Goal: Transaction & Acquisition: Purchase product/service

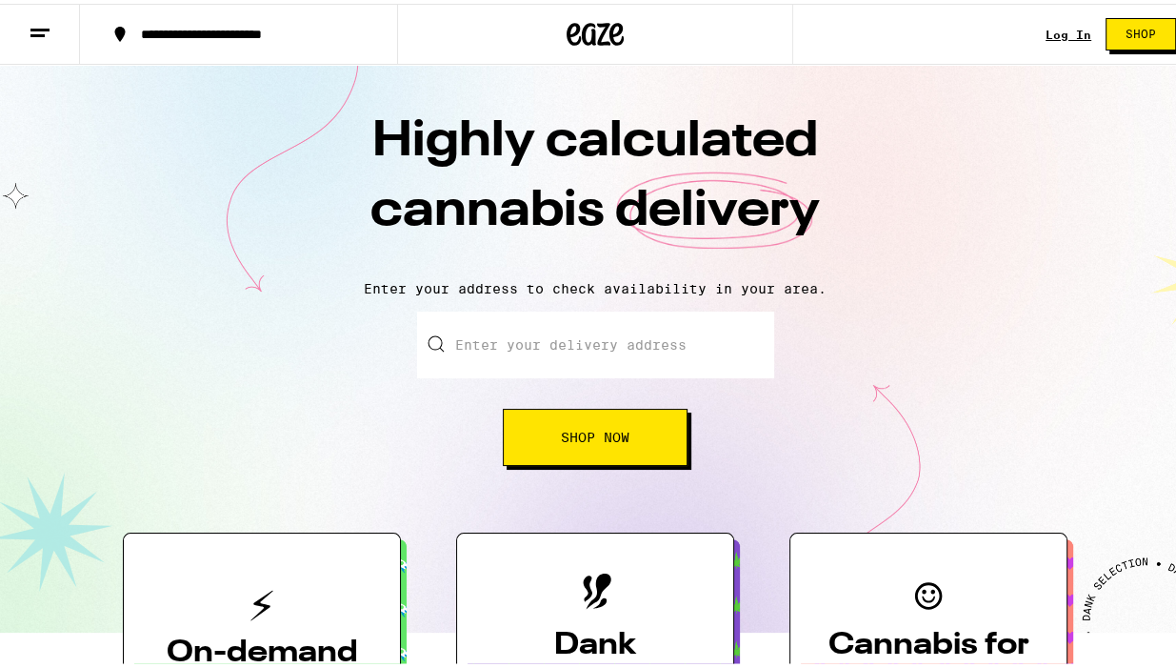
click at [1062, 29] on link "Log In" at bounding box center [1069, 31] width 46 height 12
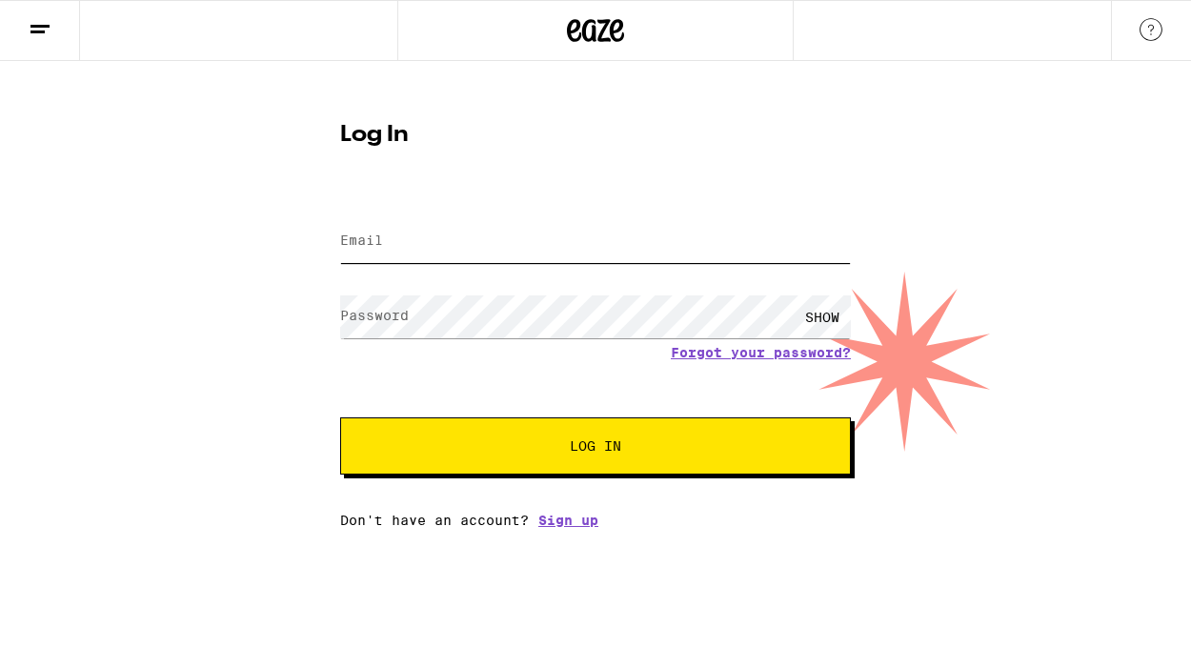
click at [376, 231] on input "Email" at bounding box center [595, 241] width 511 height 43
type input "[EMAIL_ADDRESS][DOMAIN_NAME]"
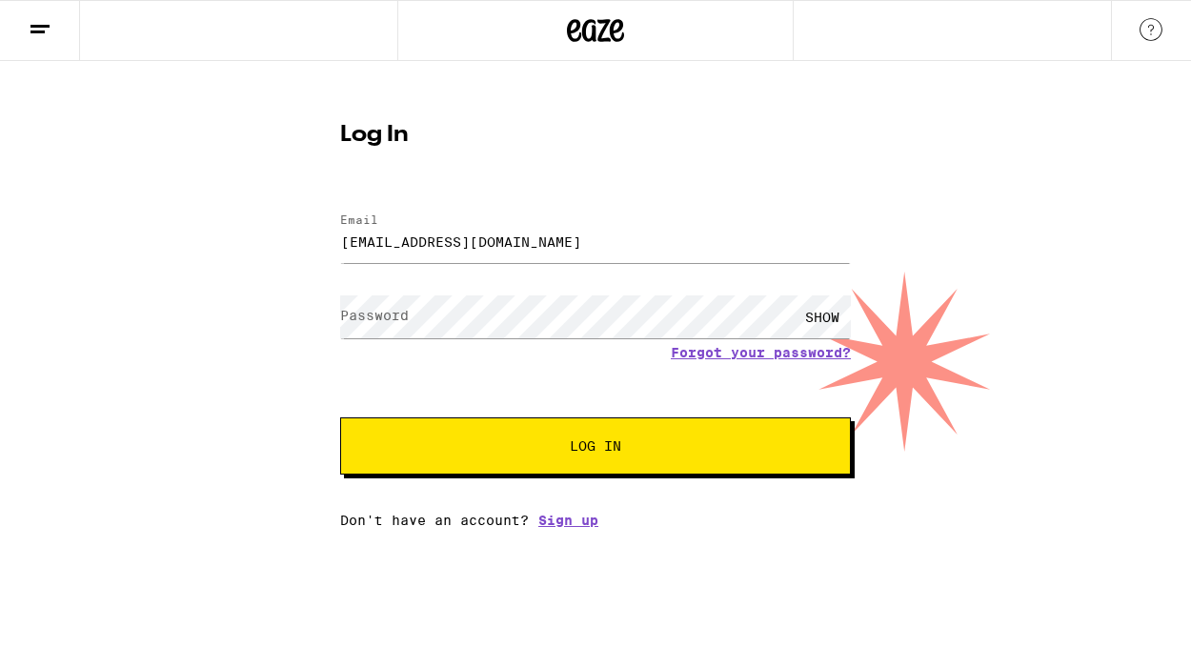
click at [377, 314] on label "Password" at bounding box center [374, 315] width 69 height 15
click at [587, 457] on button "Log In" at bounding box center [595, 445] width 511 height 57
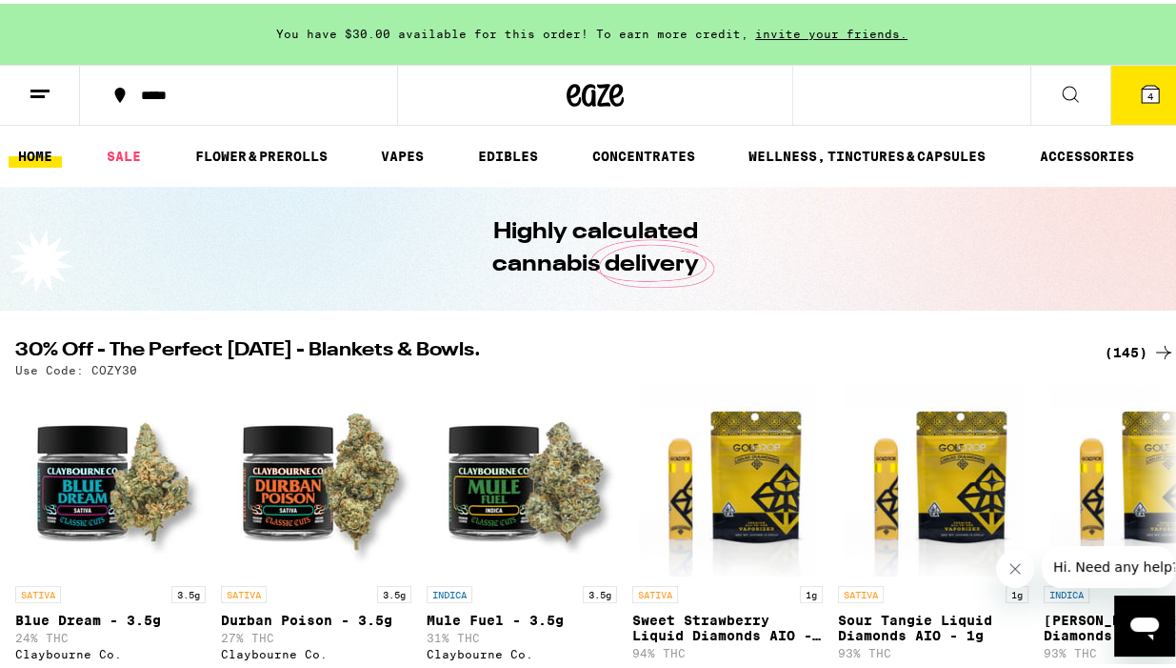
click at [1142, 92] on icon at bounding box center [1150, 90] width 17 height 17
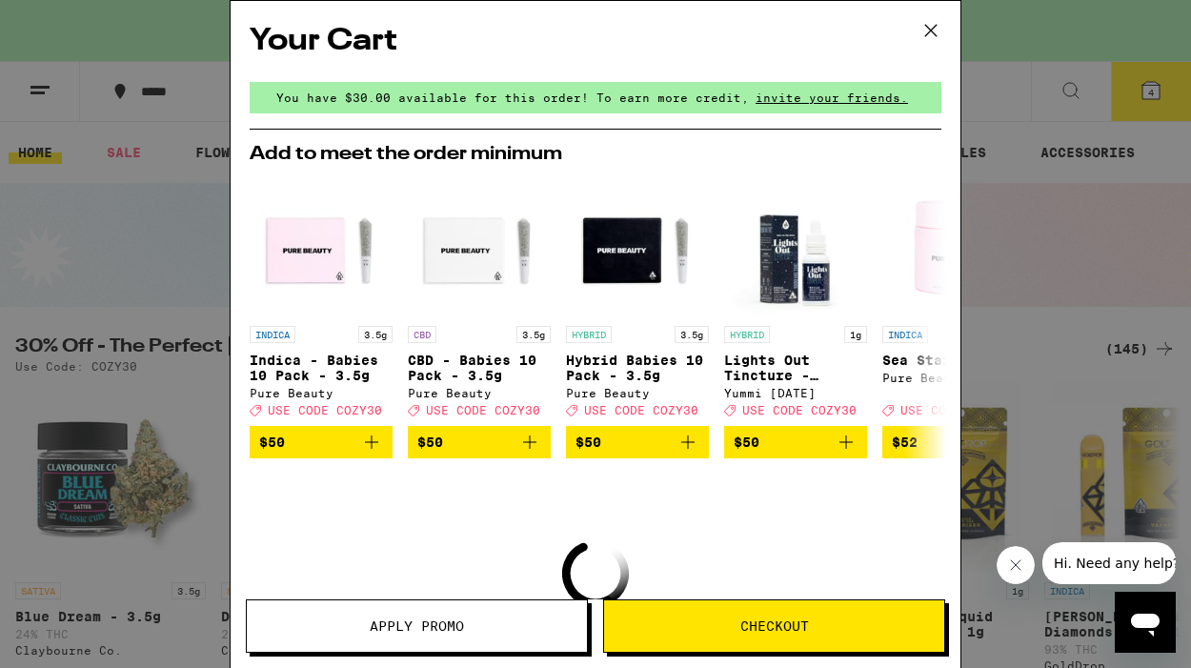
click at [930, 28] on icon at bounding box center [930, 30] width 29 height 29
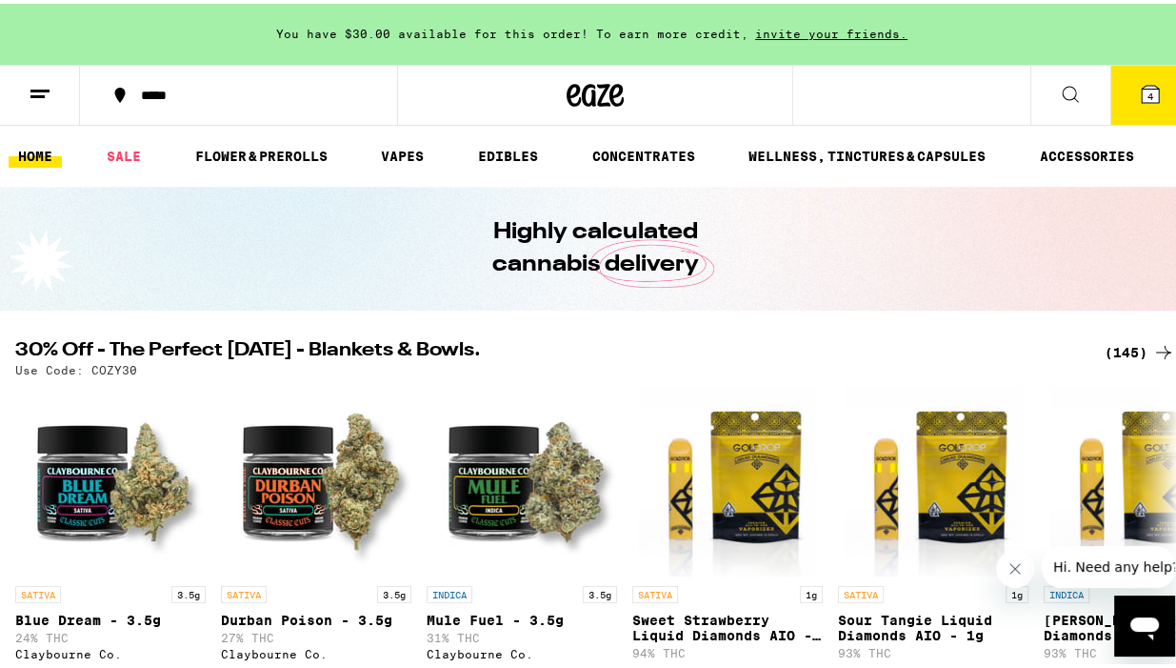
click at [1142, 90] on icon at bounding box center [1150, 90] width 17 height 17
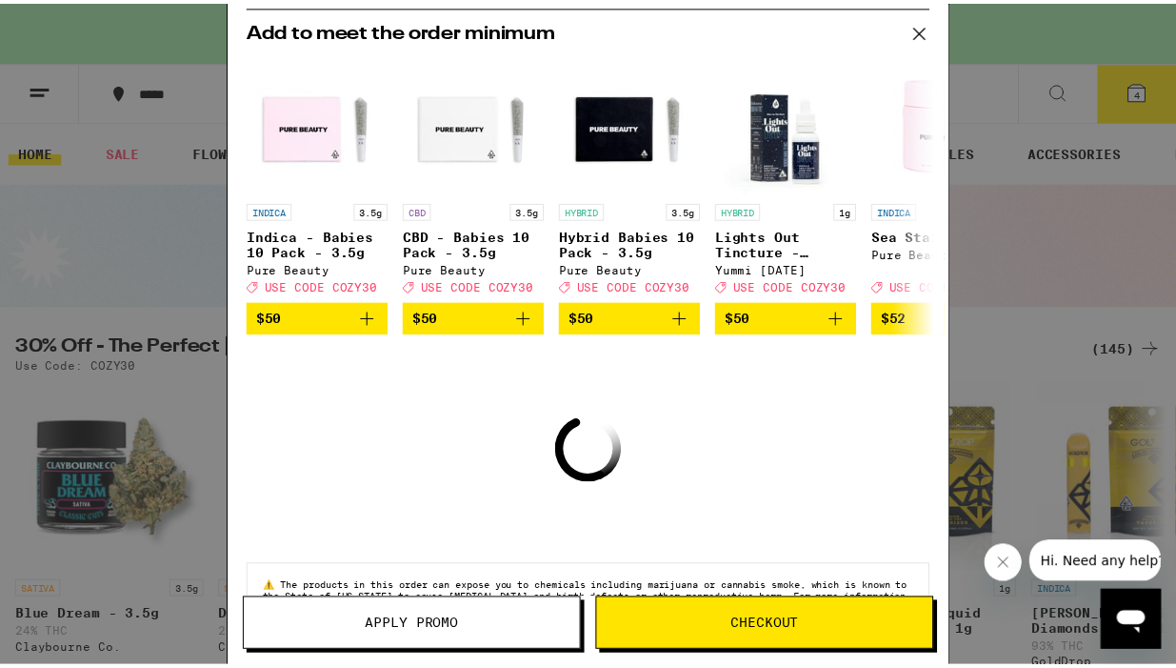
scroll to position [191, 0]
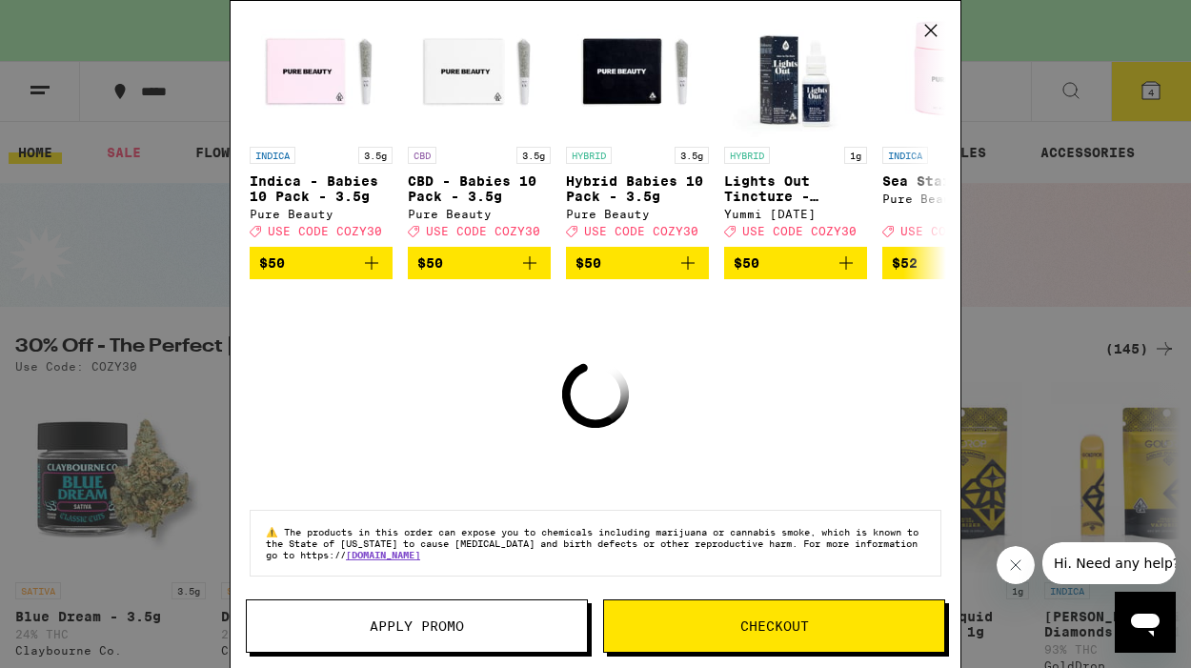
click at [748, 630] on span "Checkout" at bounding box center [774, 625] width 69 height 13
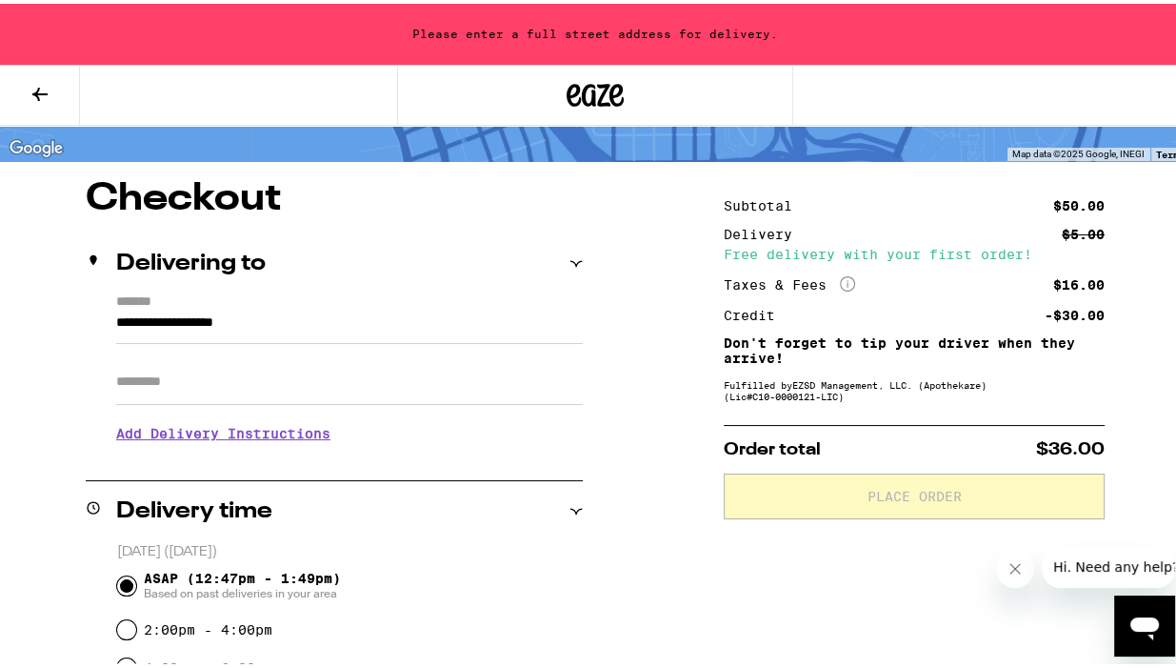
scroll to position [107, 0]
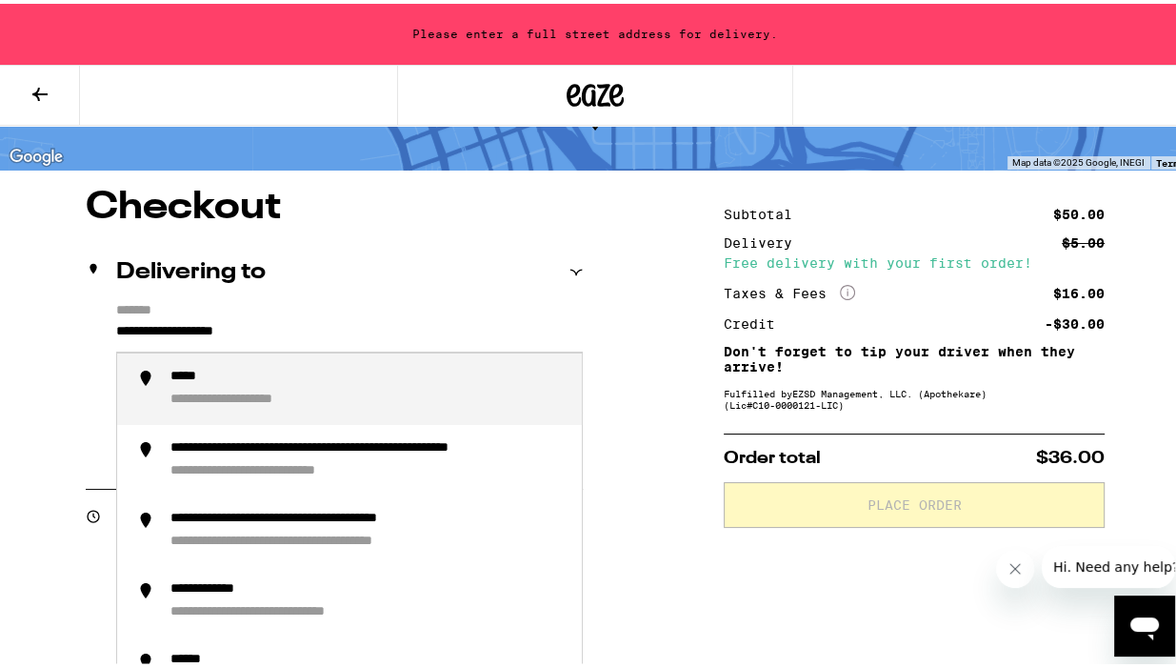
drag, startPoint x: 291, startPoint y: 334, endPoint x: 110, endPoint y: 325, distance: 182.2
click at [110, 325] on div "**********" at bounding box center [334, 381] width 497 height 164
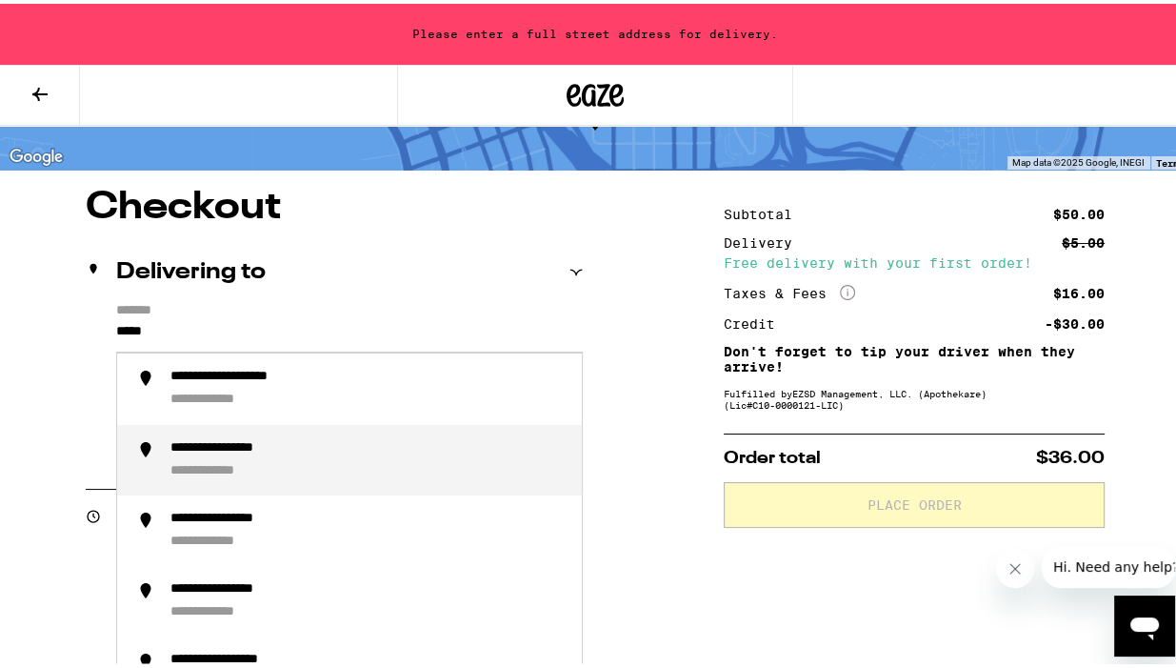
click at [274, 443] on div "**********" at bounding box center [244, 444] width 147 height 17
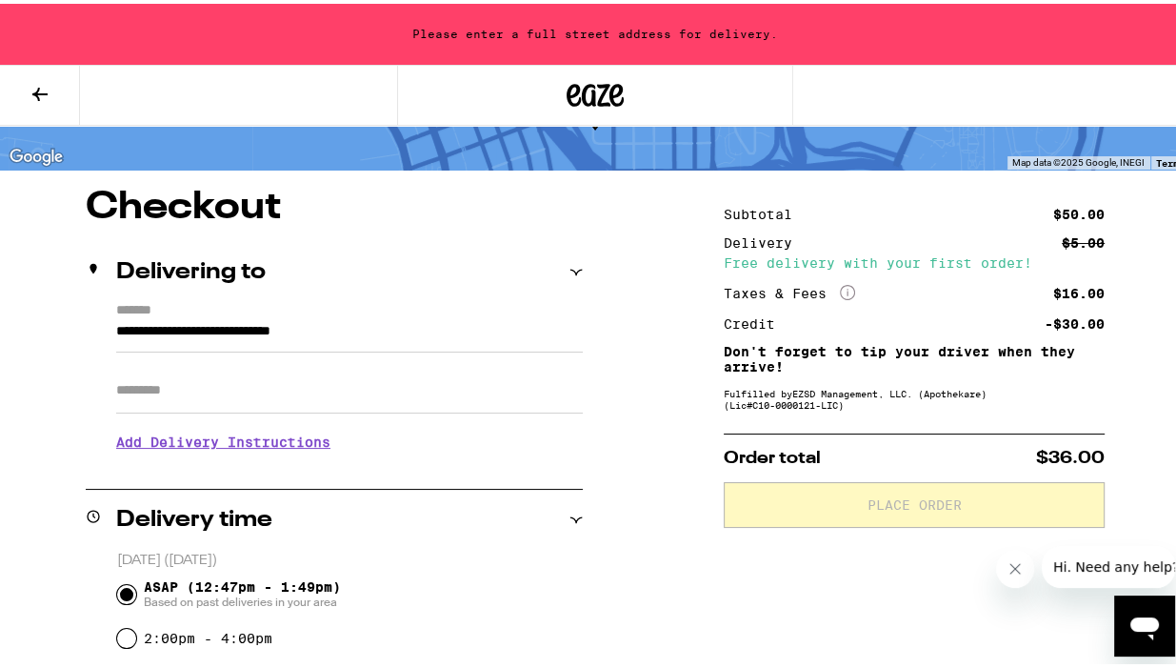
type input "**********"
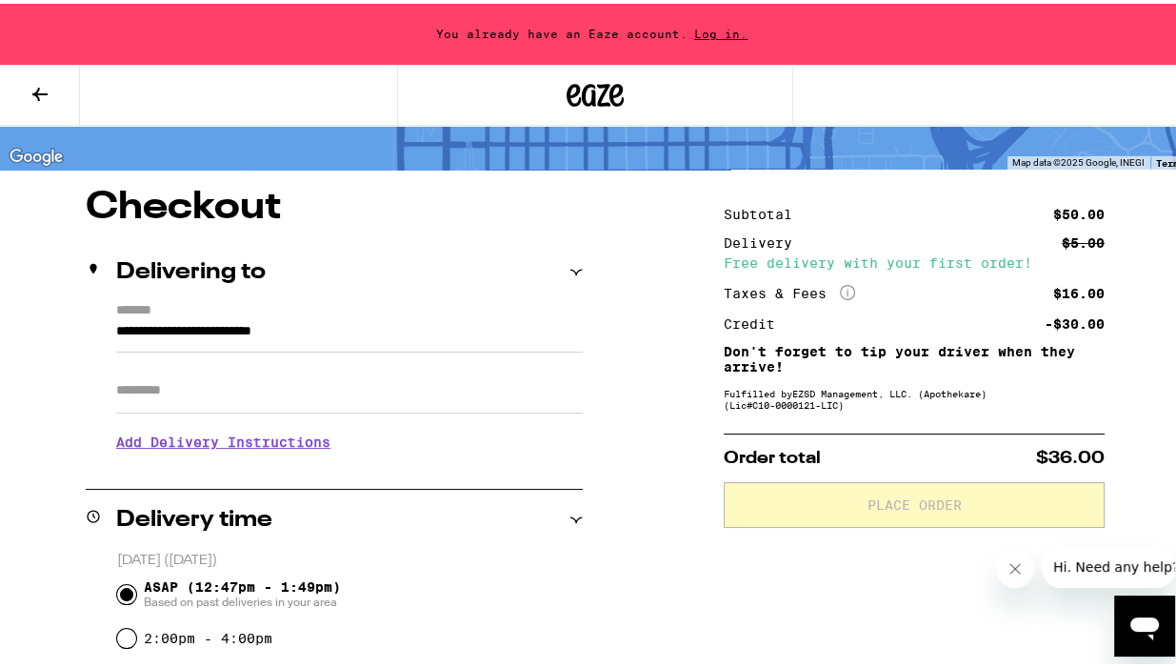
click at [168, 385] on input "Apt/Suite" at bounding box center [349, 387] width 467 height 46
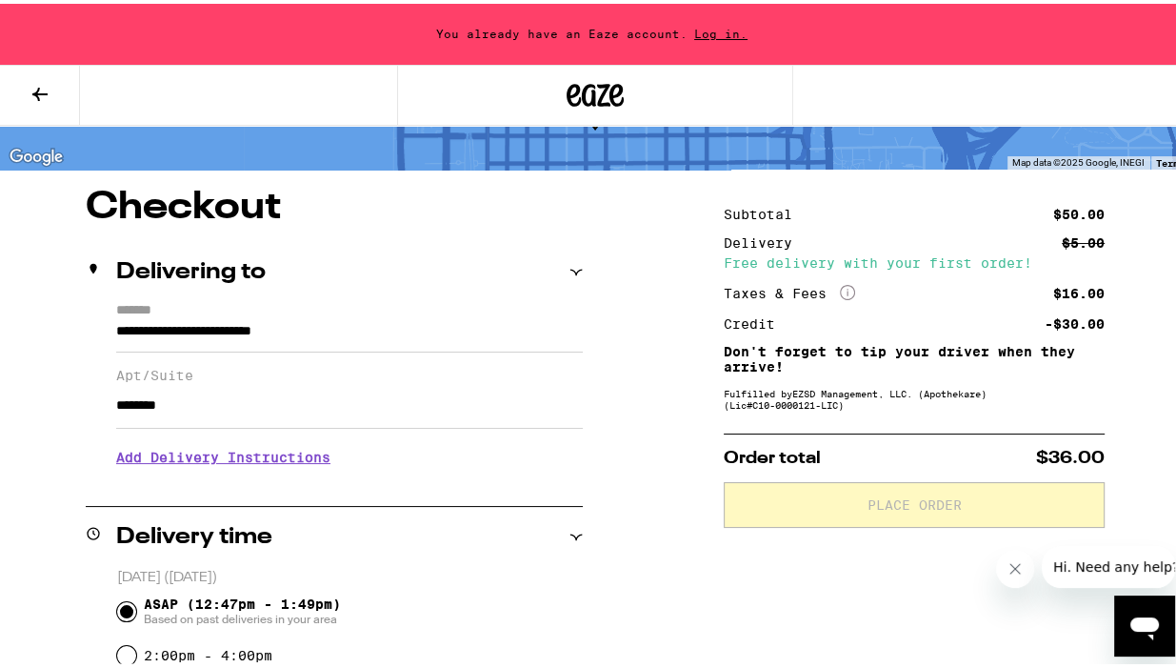
click at [157, 405] on input "********" at bounding box center [349, 402] width 467 height 46
click at [189, 405] on input "********" at bounding box center [349, 402] width 467 height 46
type input "********"
click at [266, 457] on h3 "Add Delivery Instructions" at bounding box center [349, 453] width 467 height 44
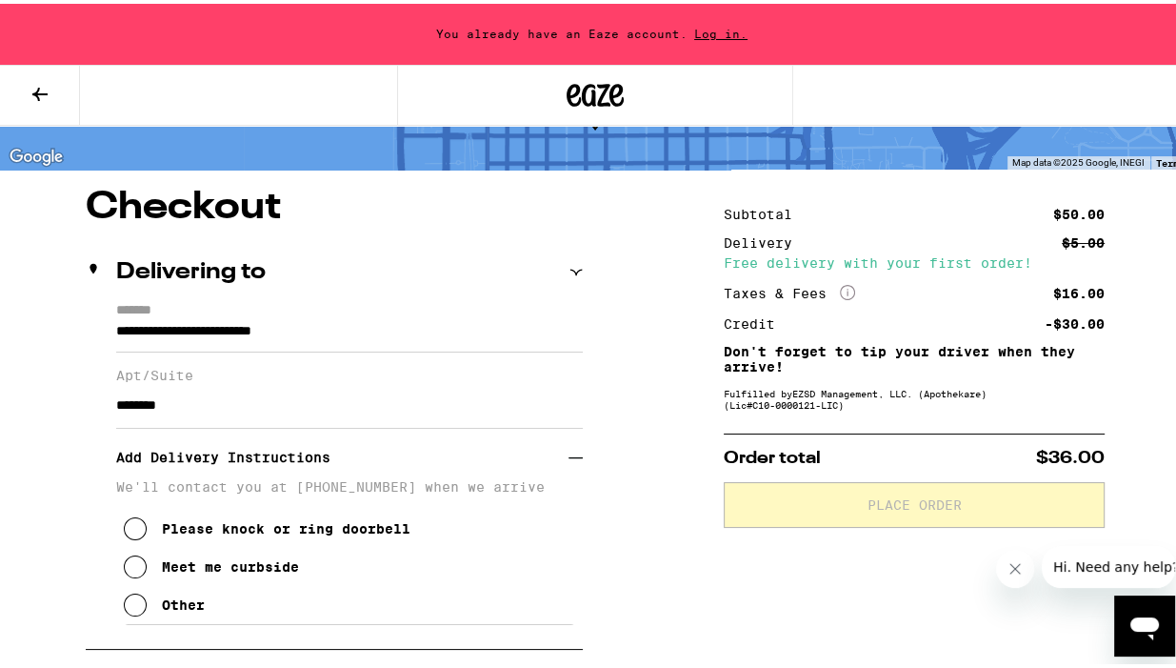
click at [135, 574] on icon at bounding box center [135, 563] width 23 height 23
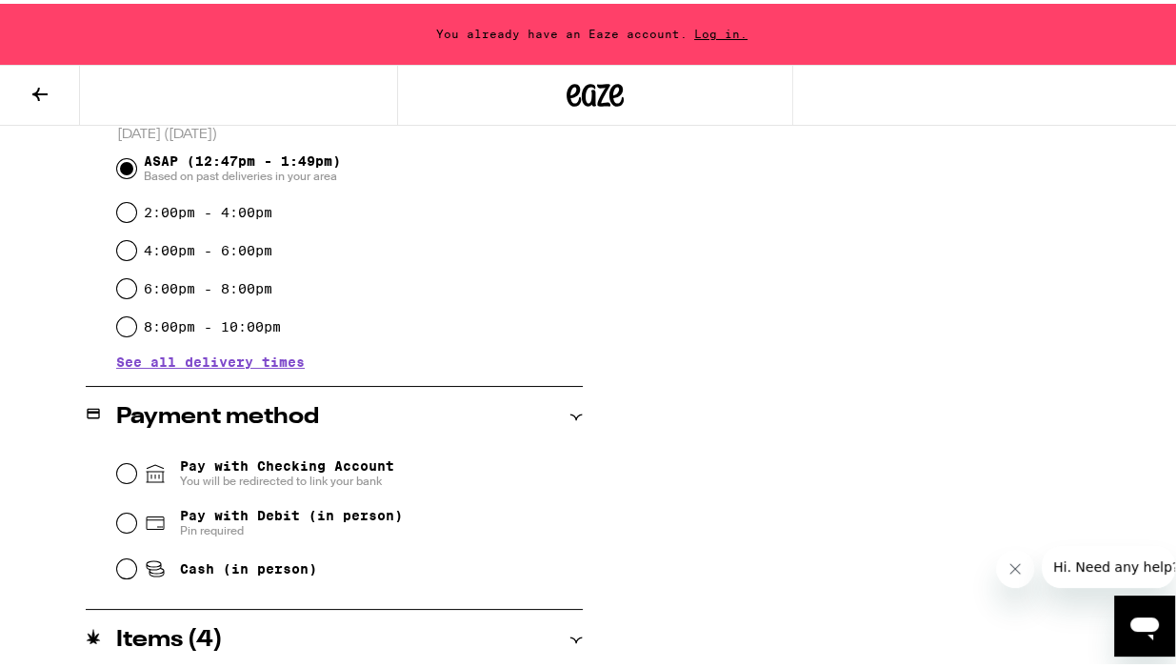
scroll to position [705, 0]
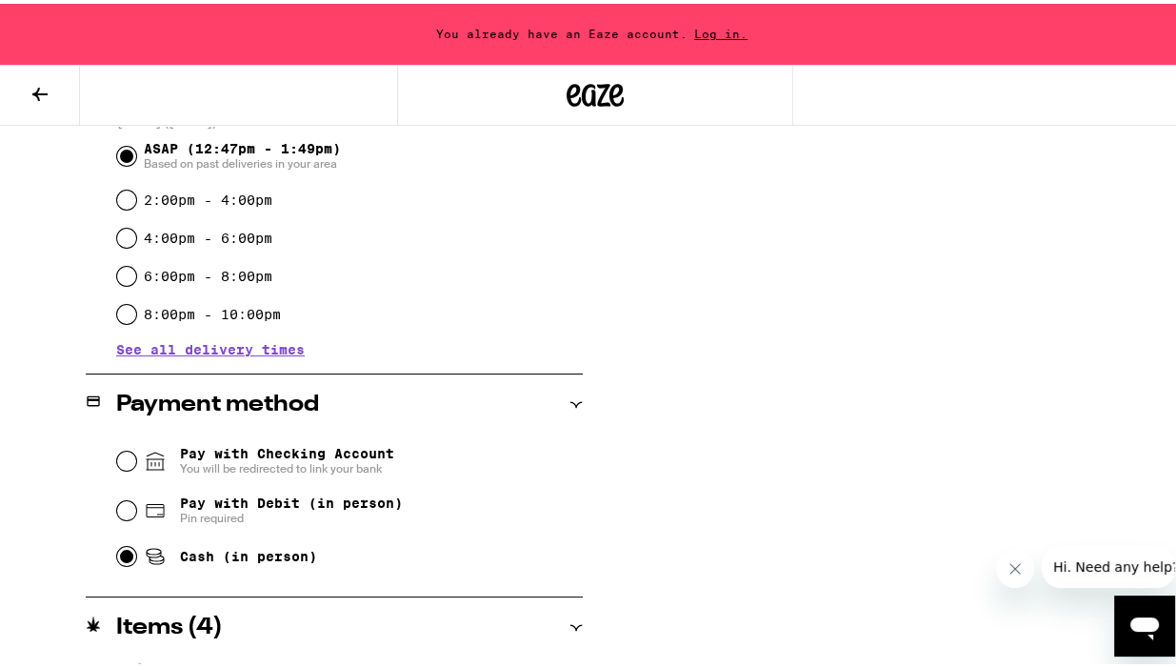
click at [126, 558] on input "Cash (in person)" at bounding box center [126, 552] width 19 height 19
radio input "true"
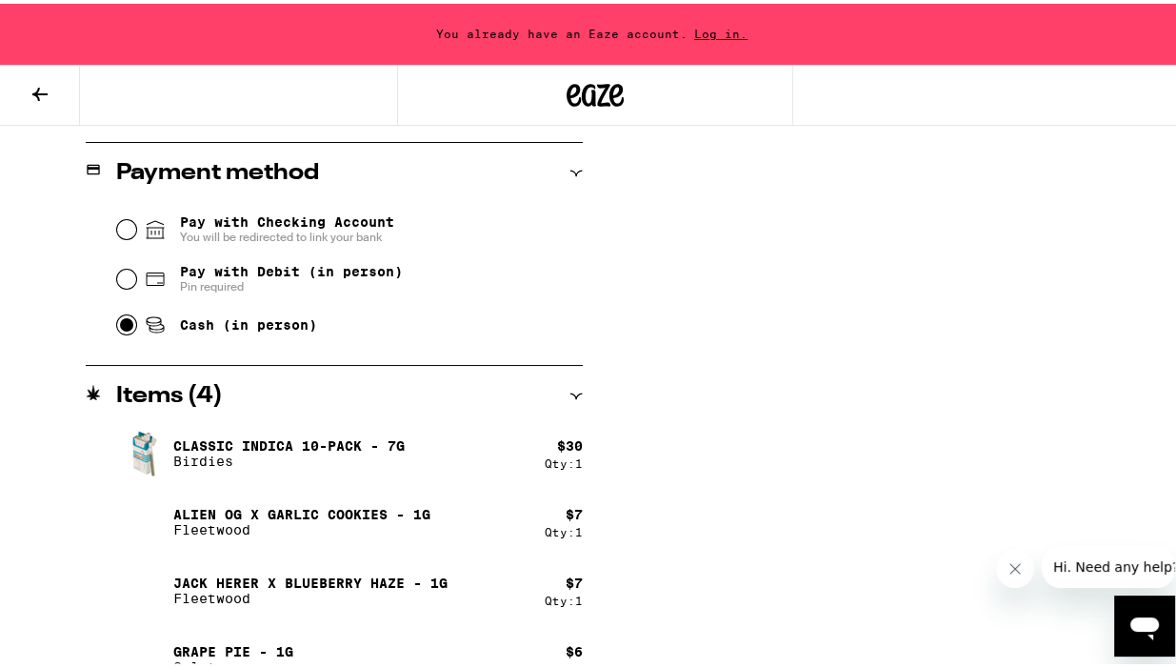
scroll to position [966, 0]
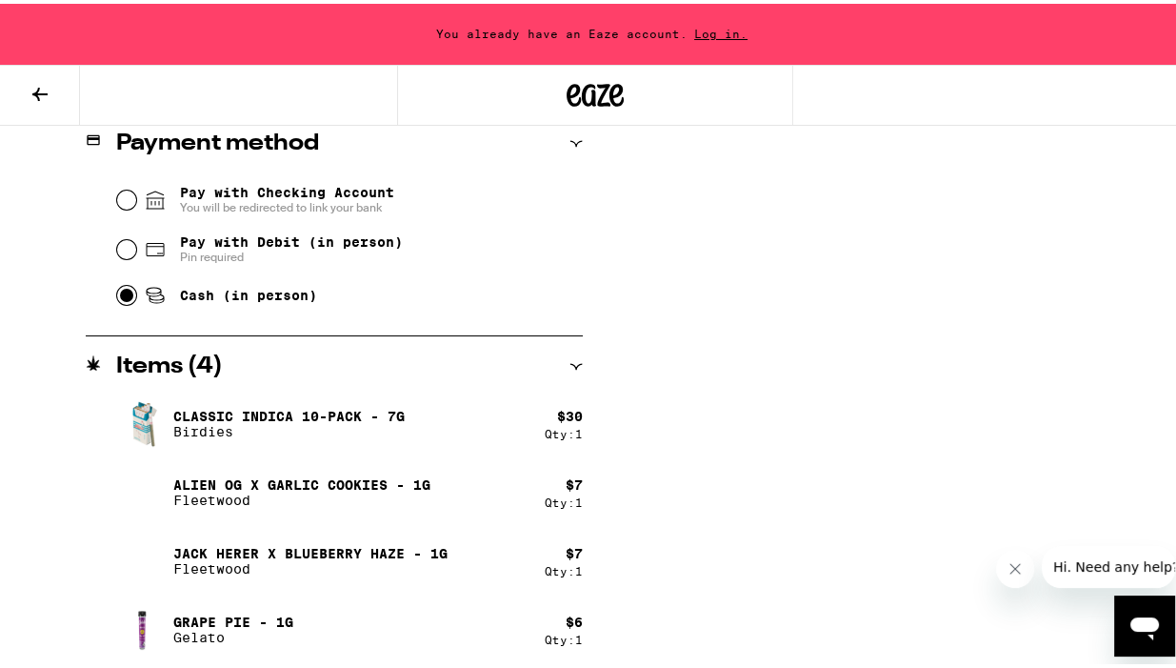
drag, startPoint x: 1186, startPoint y: 362, endPoint x: 57, endPoint y: 1, distance: 1185.1
click at [1139, 629] on icon "Open messaging window" at bounding box center [1145, 628] width 29 height 23
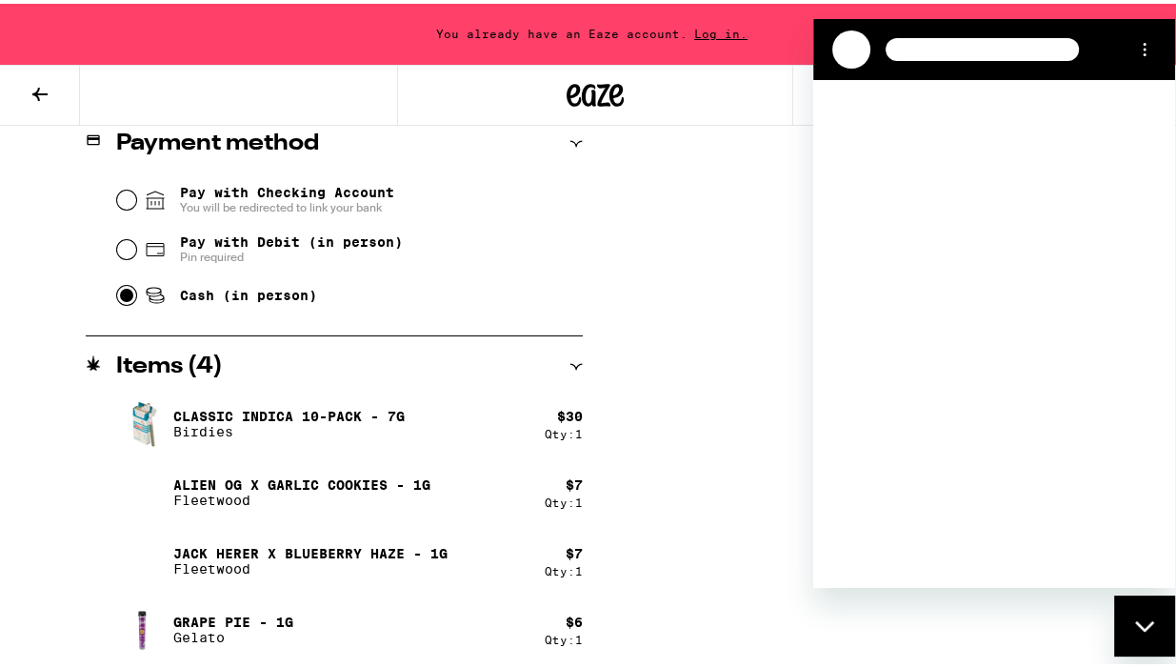
scroll to position [0, 0]
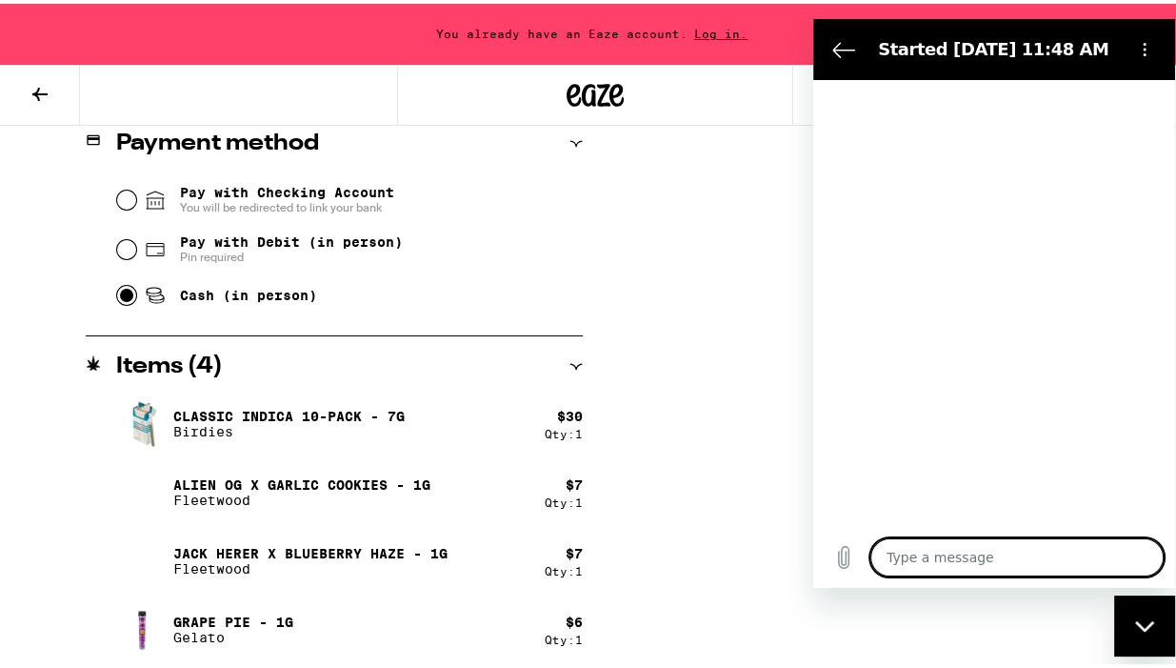
type textarea "x"
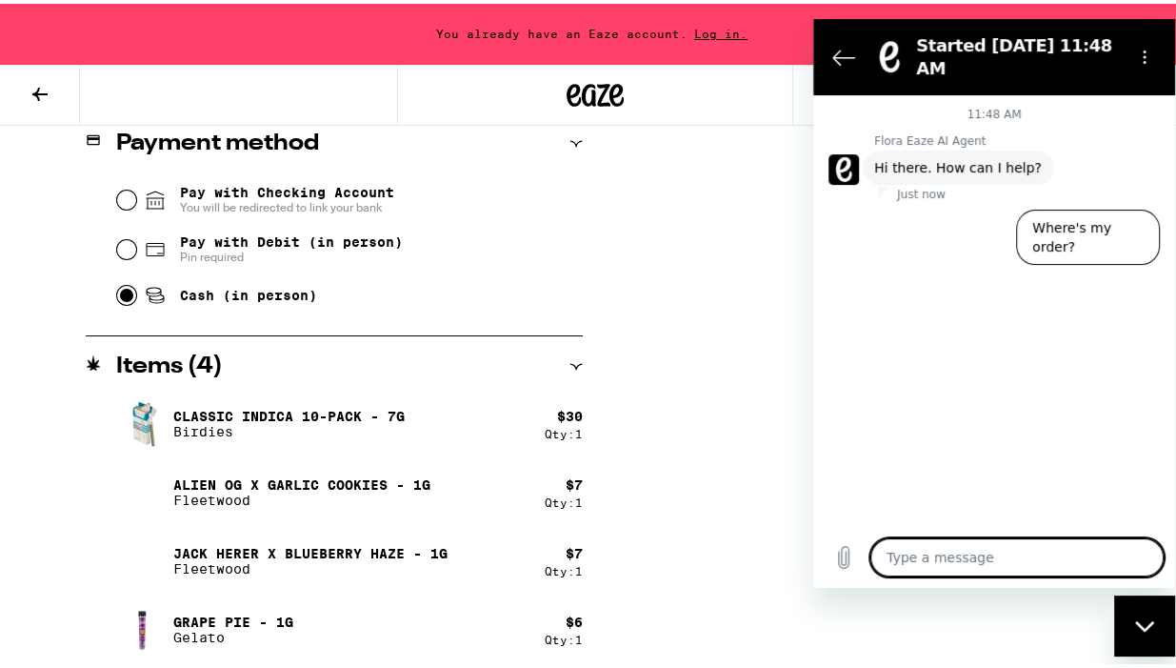
click at [956, 561] on textarea at bounding box center [1017, 557] width 293 height 38
type textarea "i"
type textarea "x"
type textarea "i"
type textarea "x"
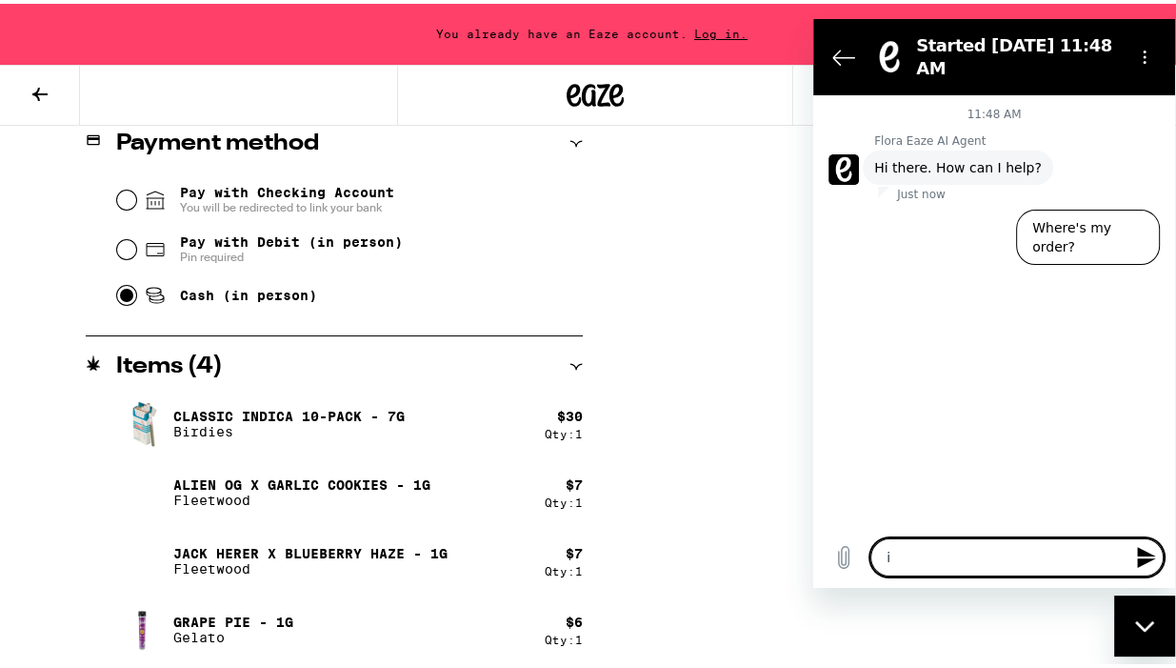
type textarea "i l"
type textarea "x"
type textarea "i lo"
type textarea "x"
type textarea "i log"
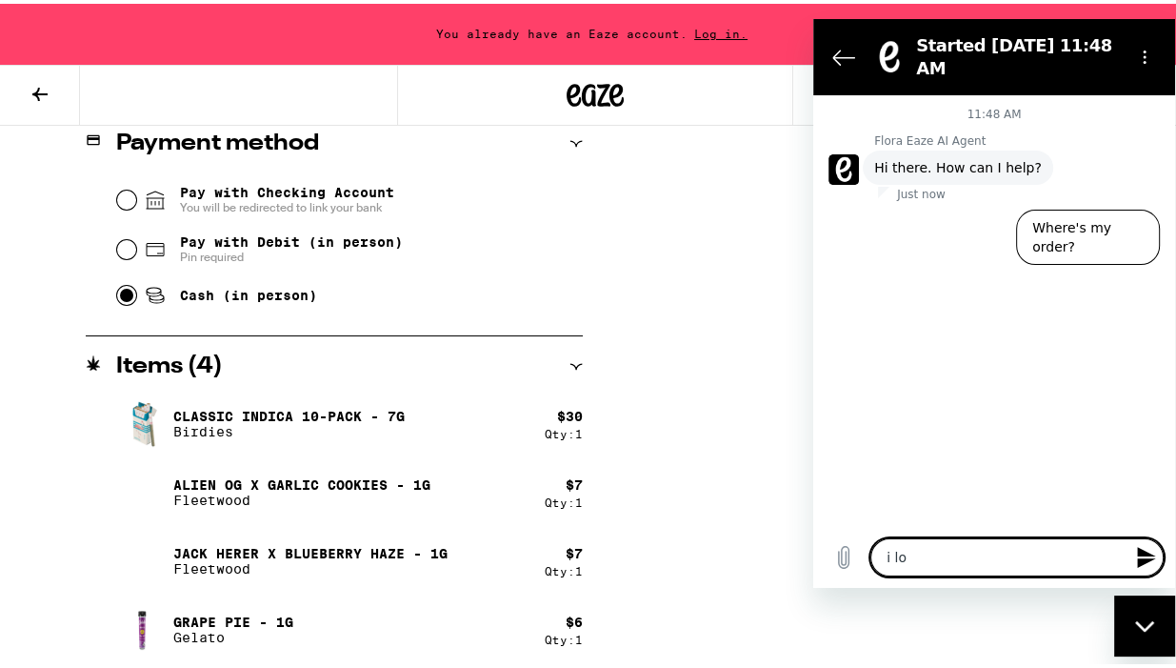
type textarea "x"
type textarea "i log"
type textarea "x"
type textarea "i log i"
type textarea "x"
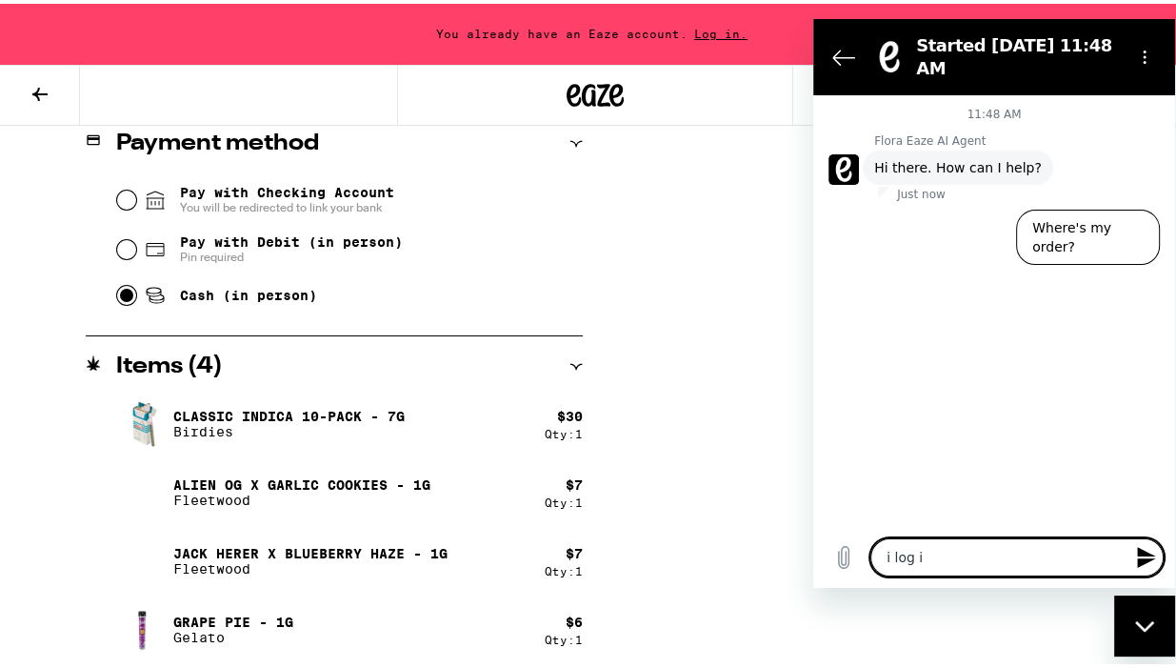
type textarea "i log in"
type textarea "x"
type textarea "i log in"
type textarea "x"
type textarea "i log in a"
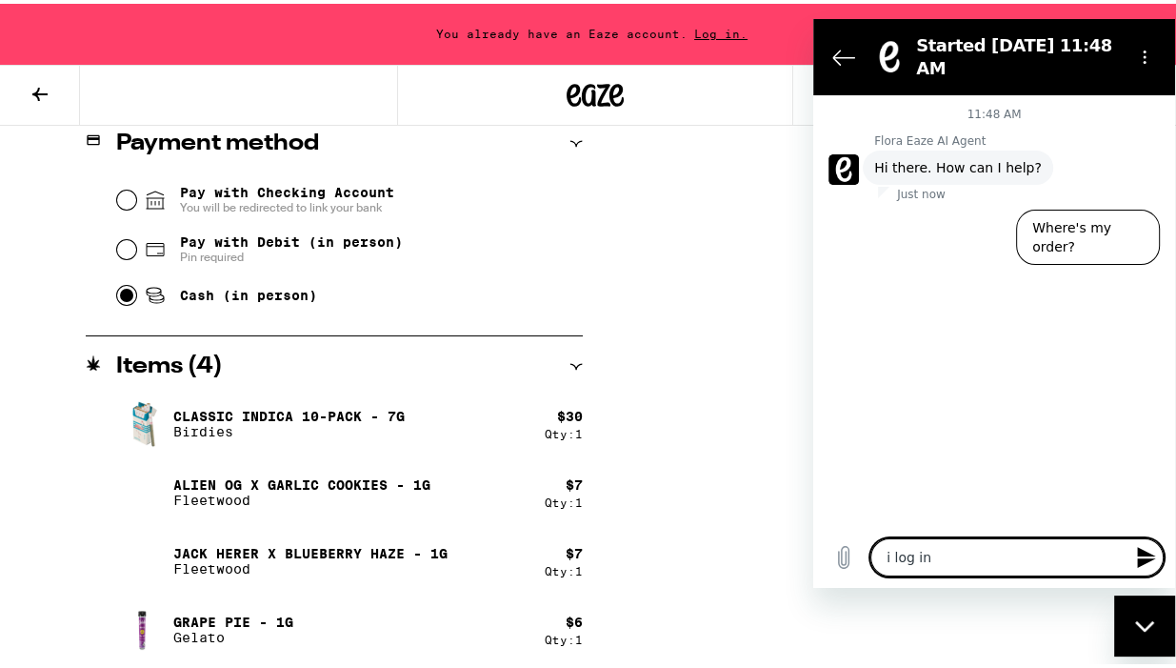
type textarea "x"
type textarea "i log in an"
type textarea "x"
type textarea "i log in and"
type textarea "x"
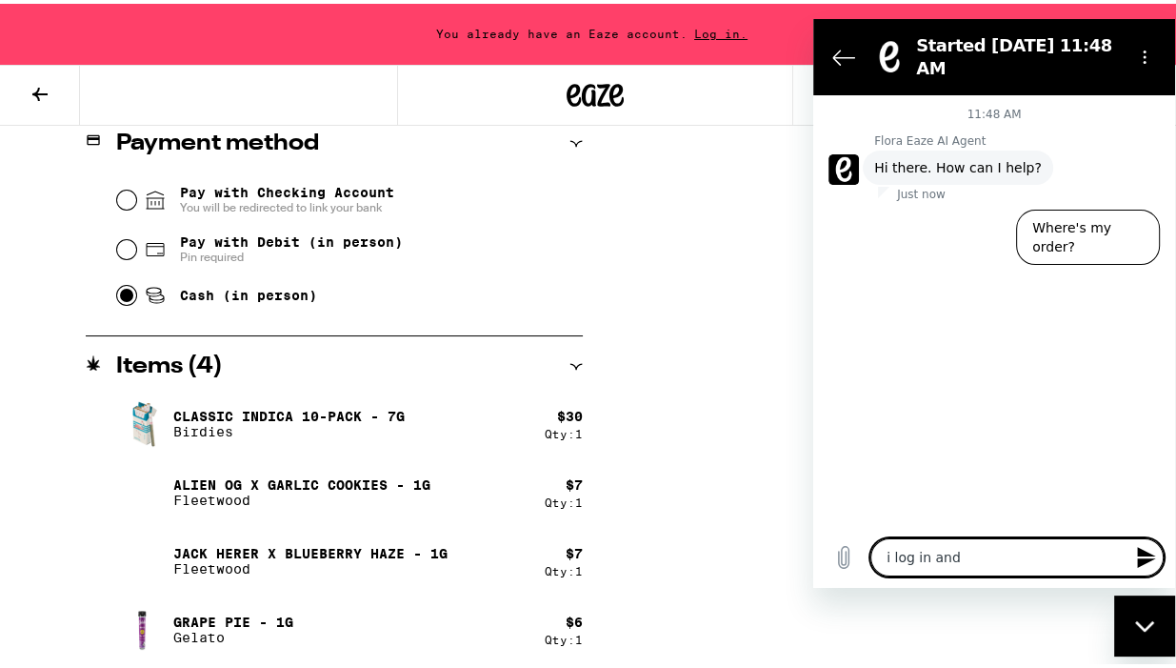
type textarea "i log in and"
type textarea "x"
type textarea "i log in and t"
type textarea "x"
type textarea "i log in and tg"
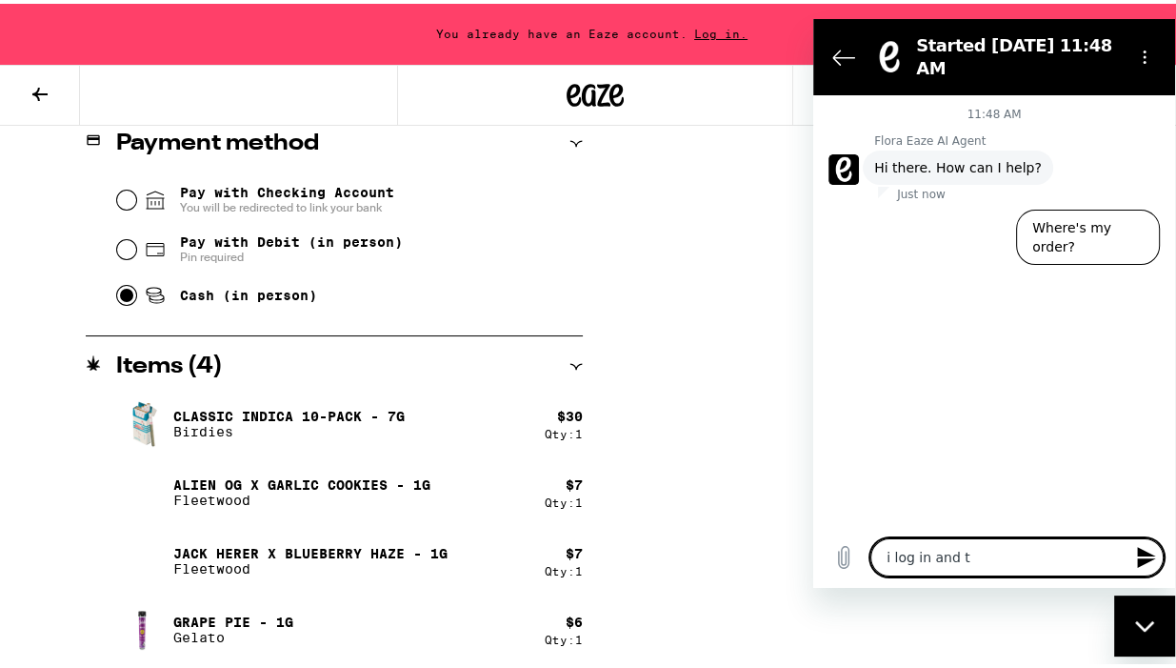
type textarea "x"
type textarea "i log in and tge"
type textarea "x"
type textarea "i log in and tgen"
type textarea "x"
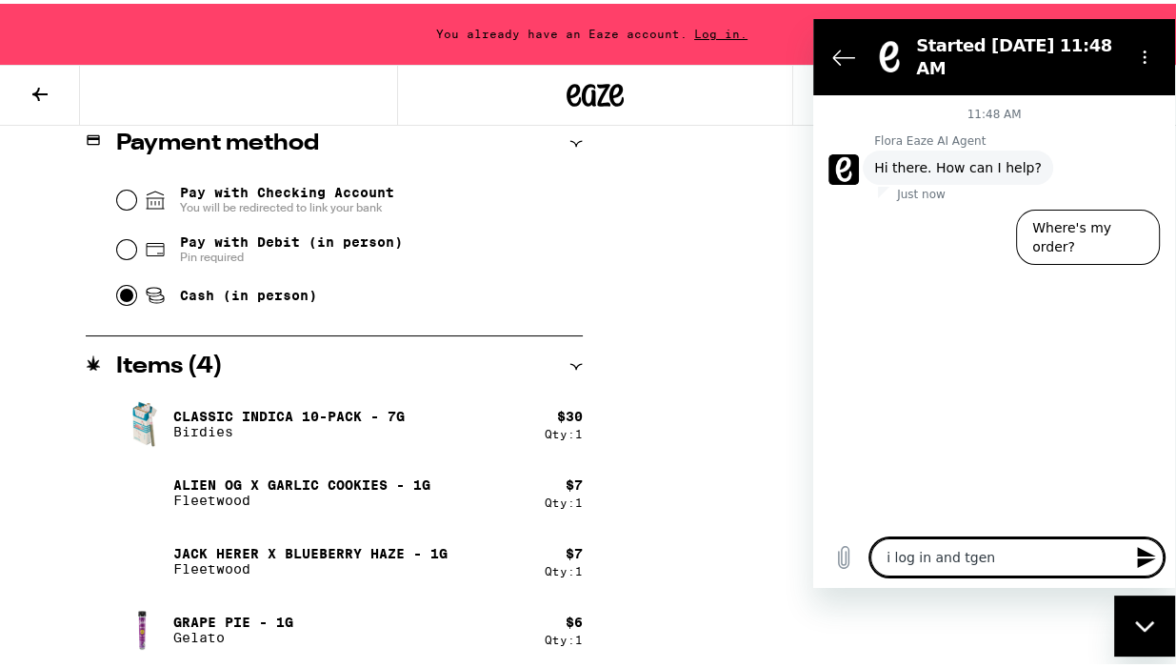
type textarea "i log in and tge"
type textarea "x"
type textarea "i log in and tg"
type textarea "x"
type textarea "i log in and t"
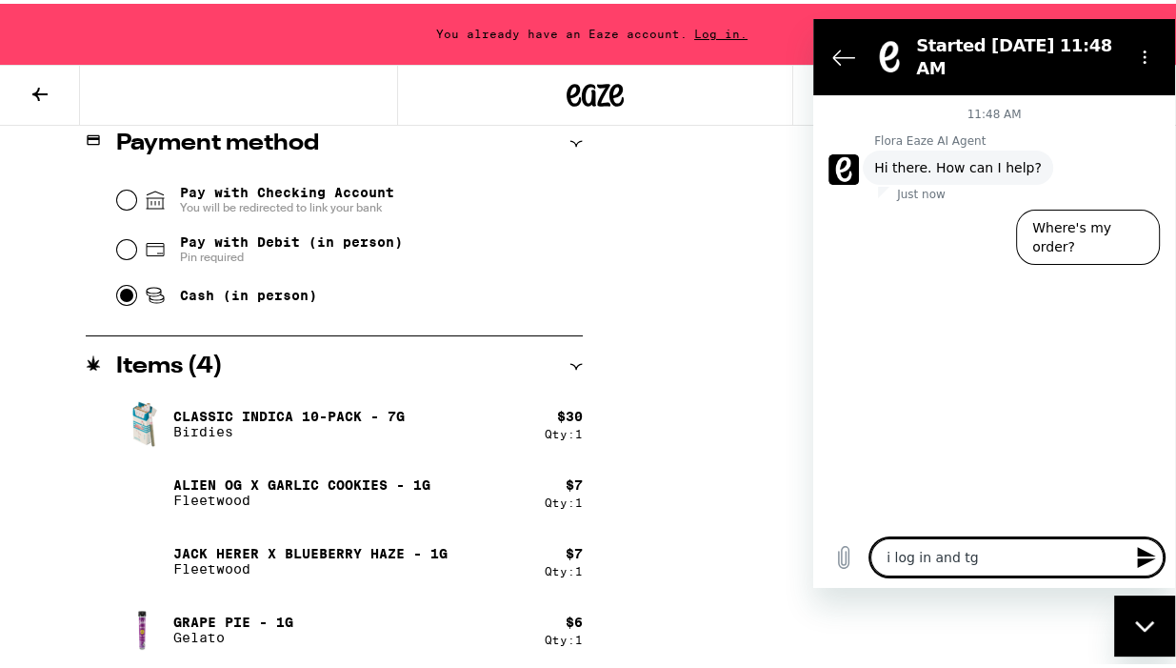
type textarea "x"
type textarea "i log in and th"
type textarea "x"
type textarea "i log in and the"
type textarea "x"
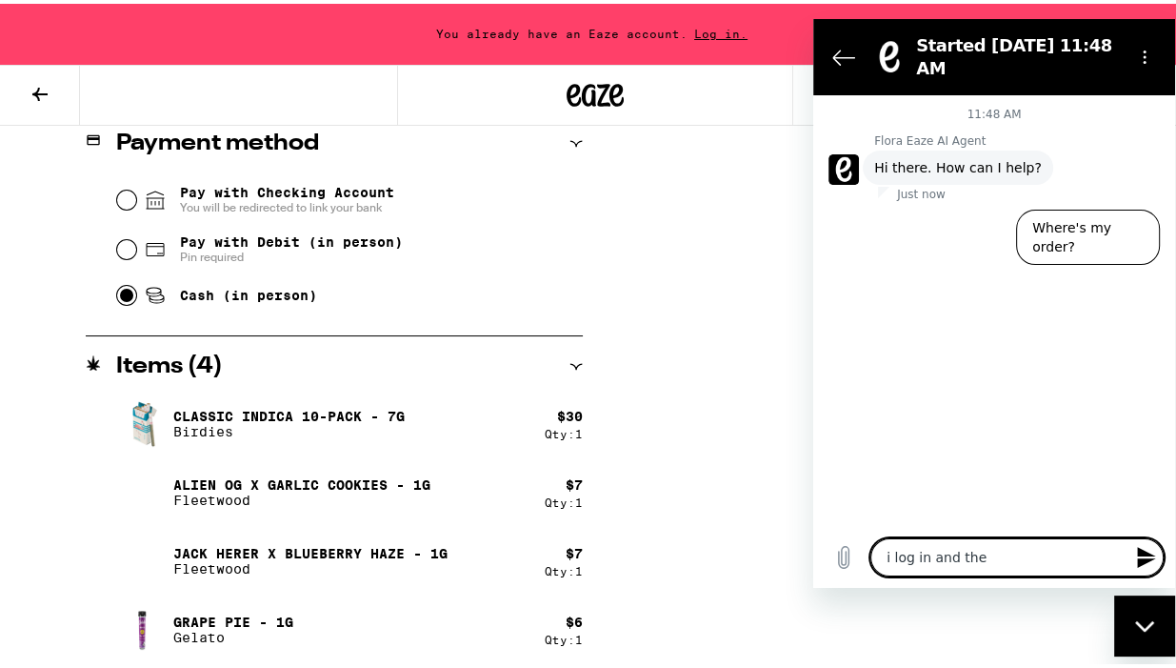
type textarea "i log in and then"
type textarea "x"
type textarea "i log in and then"
type textarea "x"
type textarea "i log in and then c"
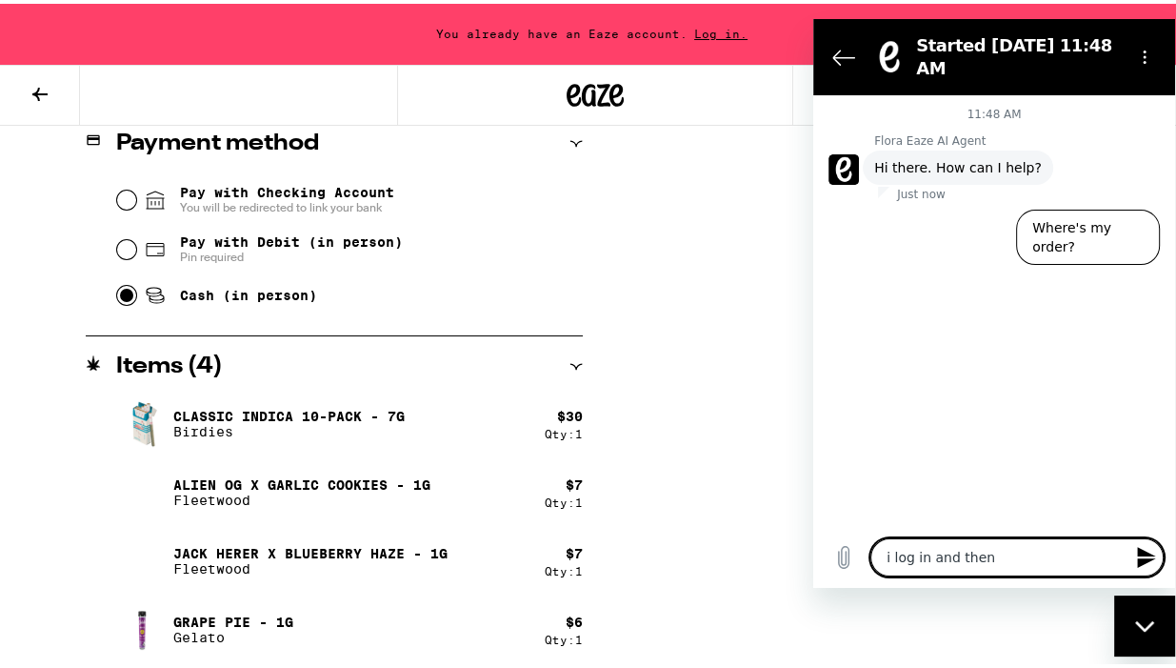
type textarea "x"
type textarea "i log in and then cN"
type textarea "x"
type textarea "i log in and then c"
type textarea "x"
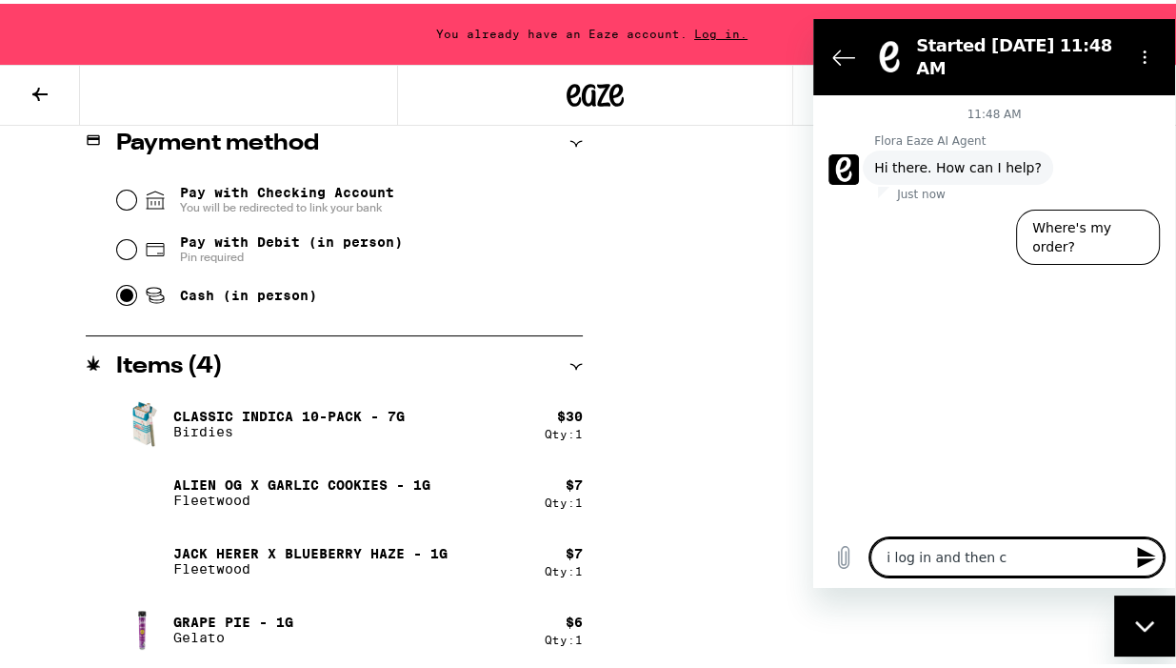
type textarea "i log in and then ca"
type textarea "x"
type textarea "i log in and then can"
type textarea "x"
type textarea "i log in and then cant"
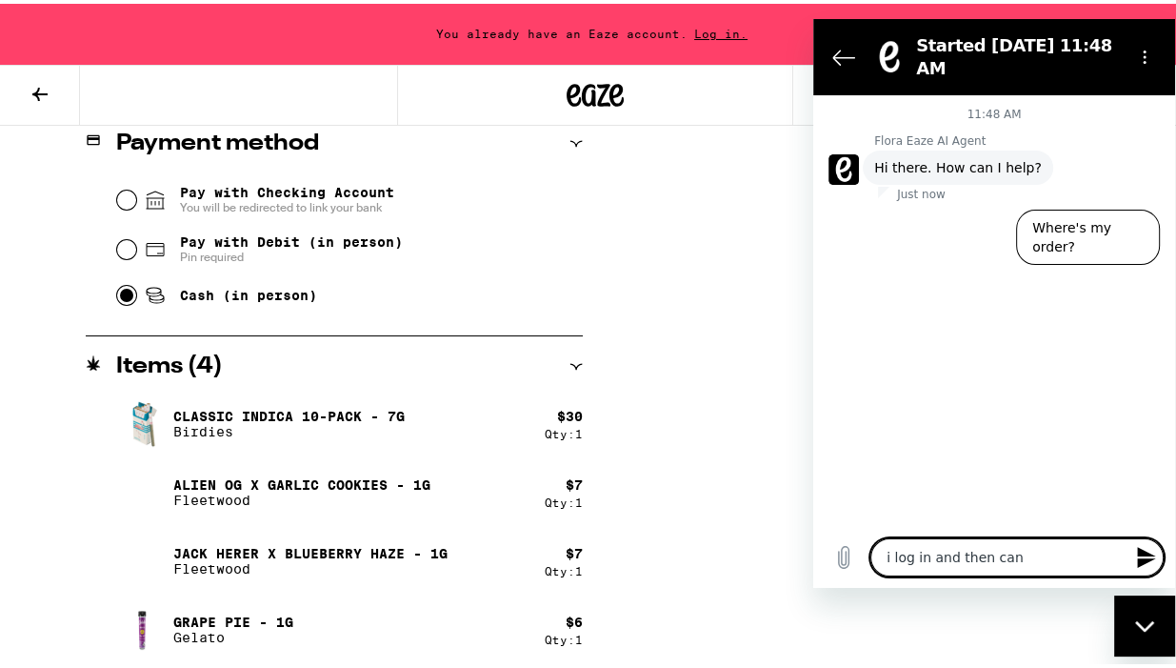
type textarea "x"
type textarea "i log in and then cant"
type textarea "x"
type textarea "i log in and then cant o"
type textarea "x"
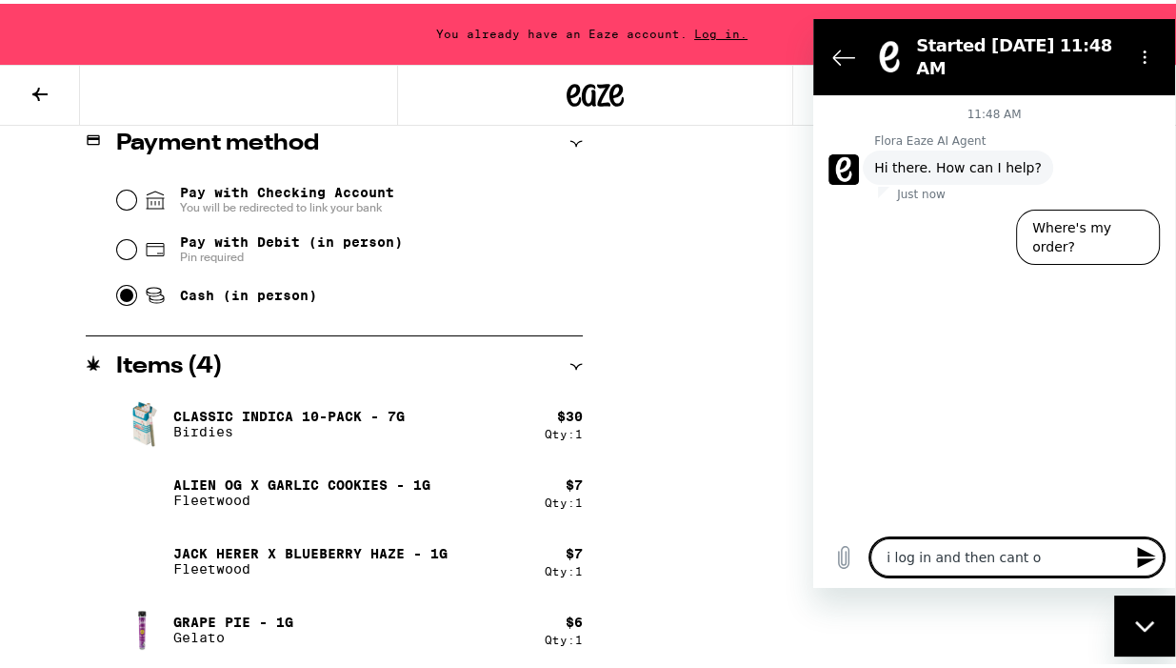
type textarea "i log in and then cant or"
type textarea "x"
type textarea "i log in and then cant ord"
type textarea "x"
type textarea "i log in and then cant orde"
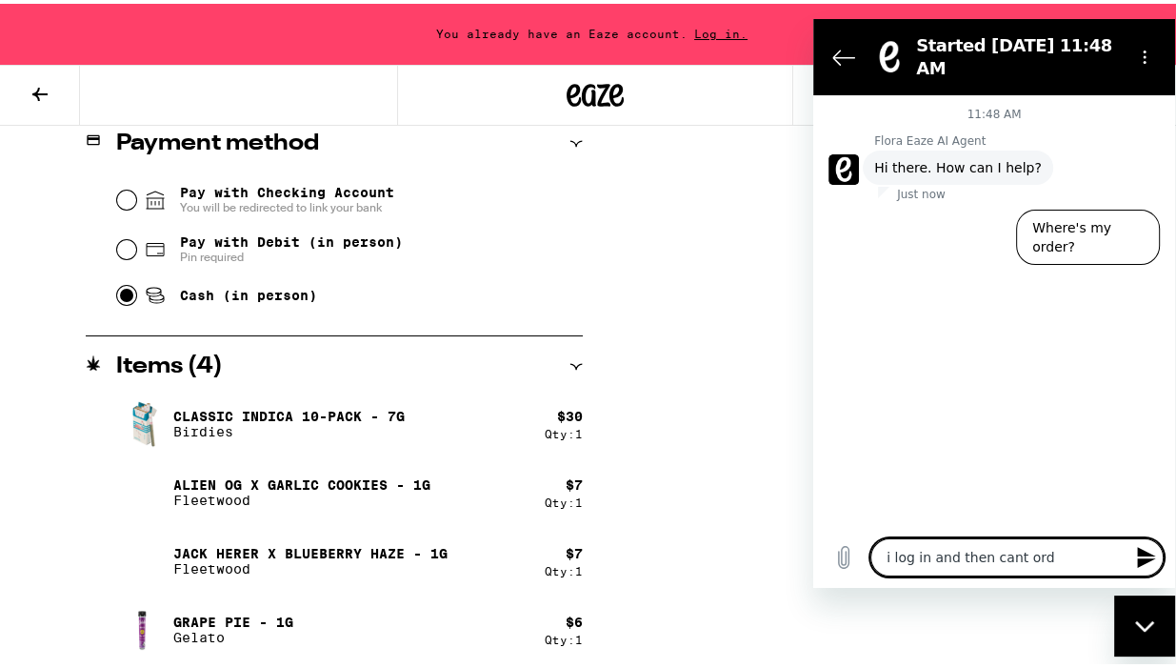
type textarea "x"
type textarea "i log in and then cant order"
type textarea "x"
type textarea "i log in and then cant order"
type textarea "x"
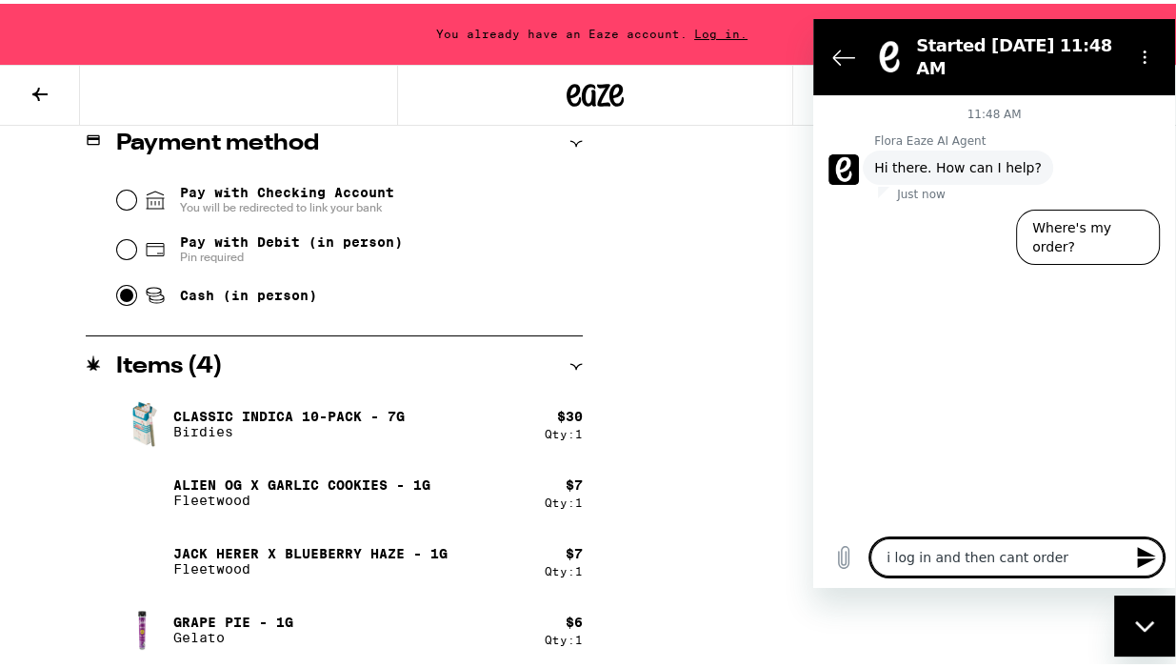
type textarea "i log in and then cant order f"
type textarea "x"
type textarea "i log in and then cant order fo"
type textarea "x"
type textarea "i log in and then cant order for"
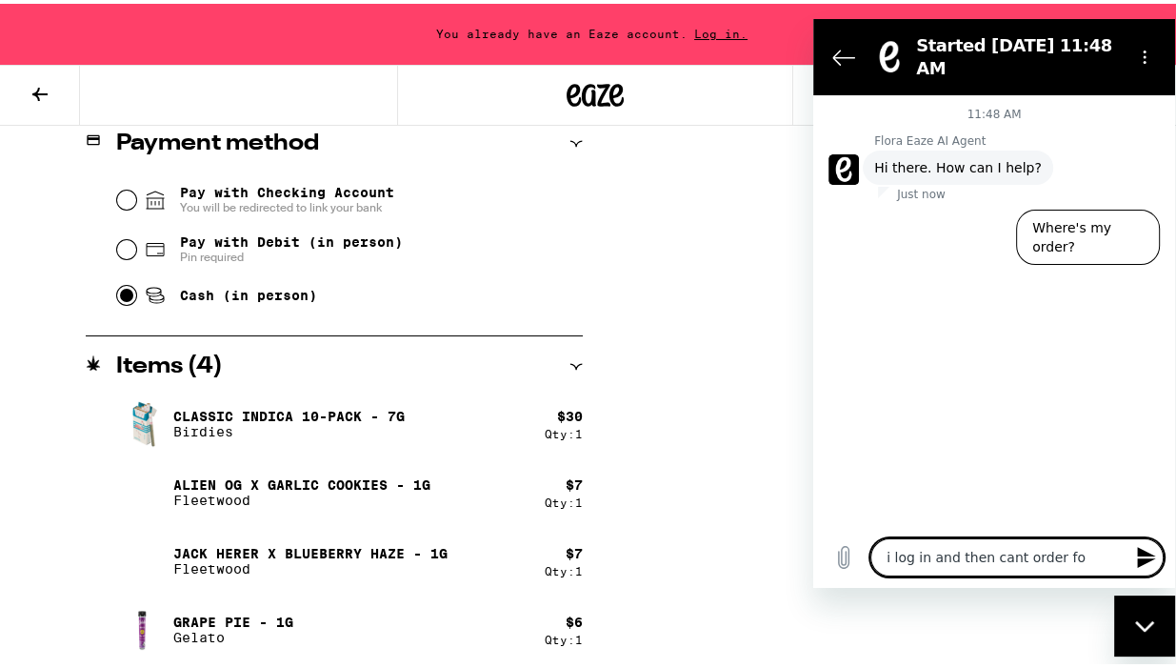
type textarea "x"
type textarea "i log in and then cant order for"
type textarea "x"
type textarea "i log in and then cant order for s"
type textarea "x"
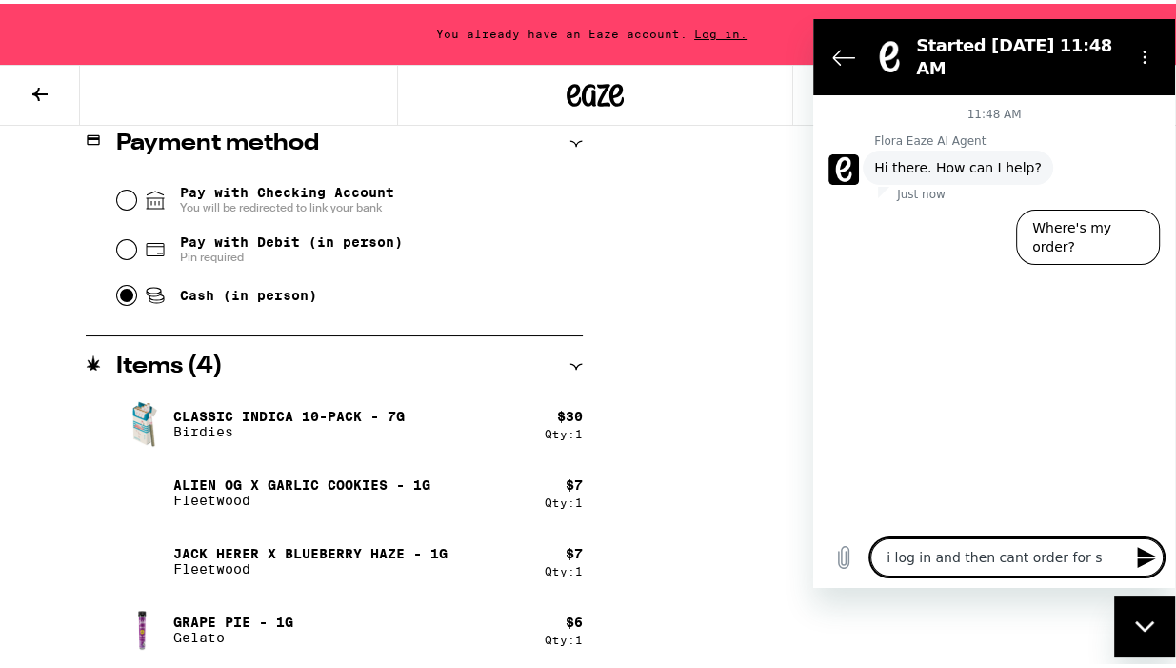
type textarea "i log in and then cant order for so"
type textarea "x"
type textarea "i log in and then cant order for som"
type textarea "x"
type textarea "i log in and then cant order for some"
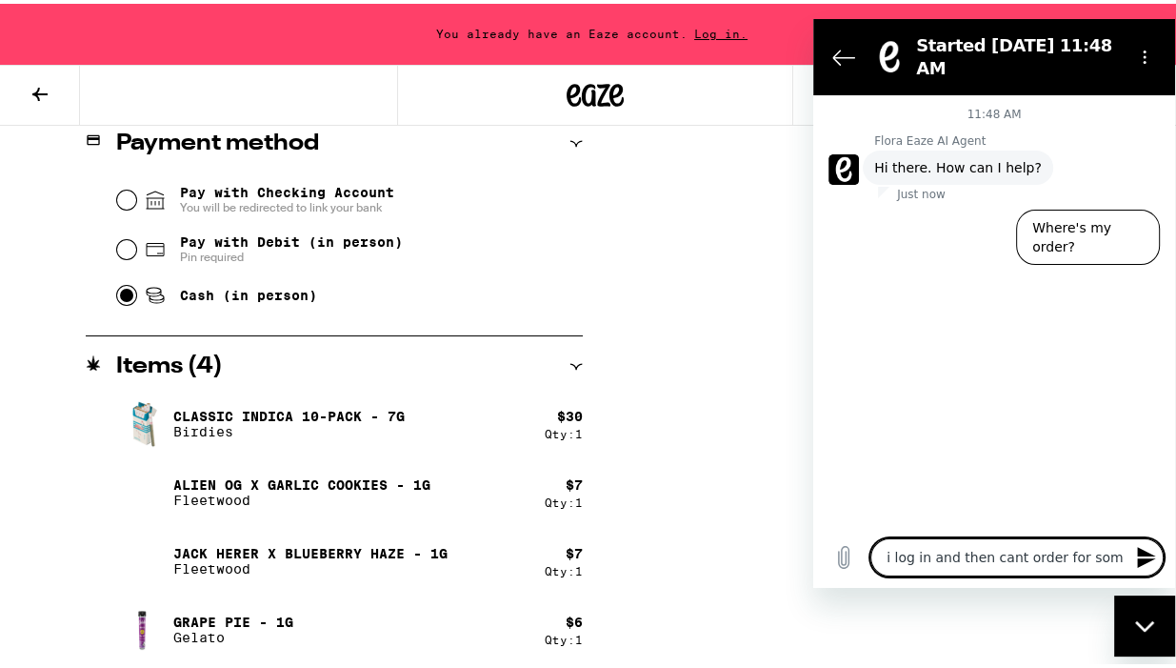
type textarea "x"
type textarea "i log in and then cant order for some"
type textarea "x"
type textarea "i log in and then cant order for some r"
type textarea "x"
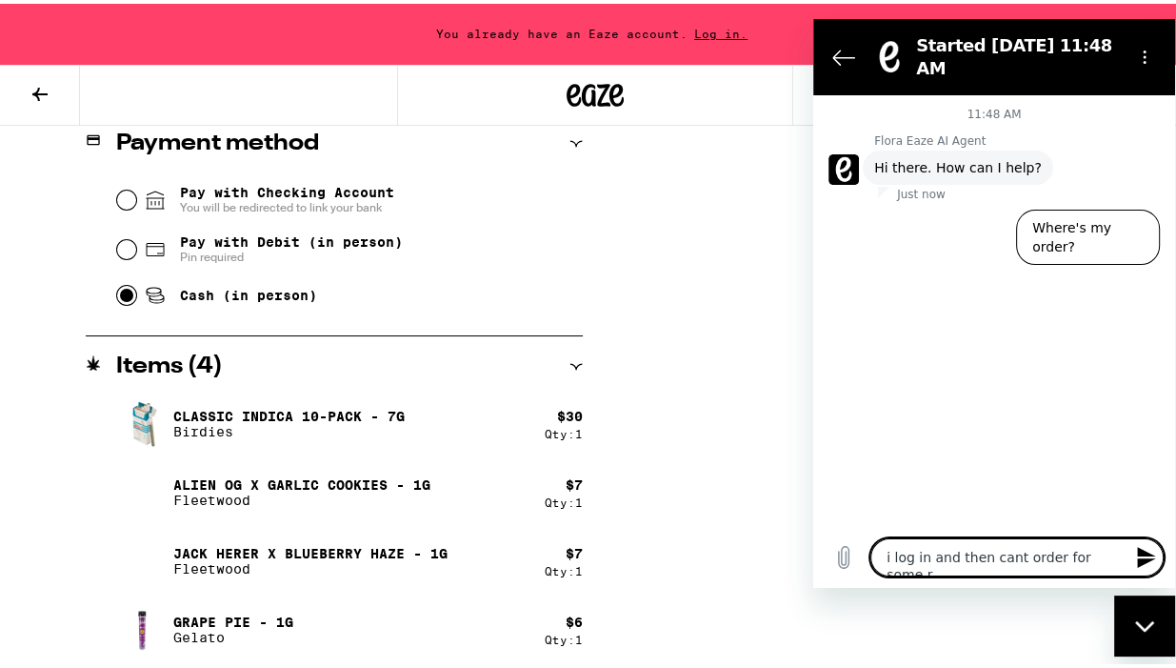
type textarea "i log in and then cant order for some re"
type textarea "x"
type textarea "i log in and then cant order for some rea"
type textarea "x"
type textarea "i log in and then cant order for some reas"
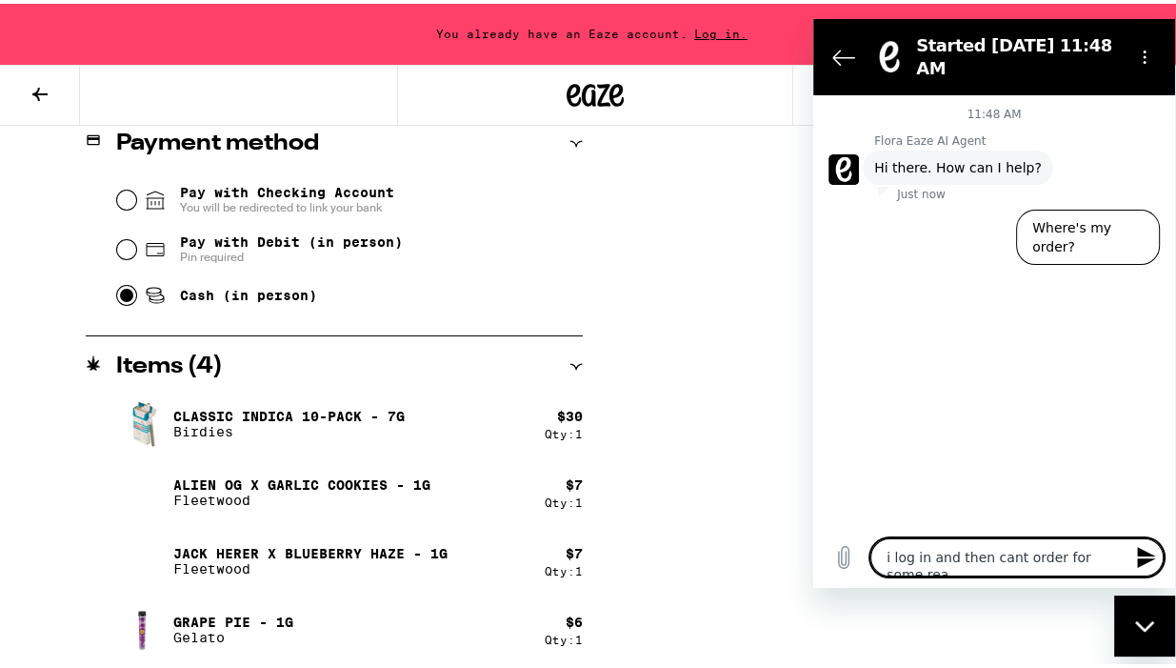
type textarea "x"
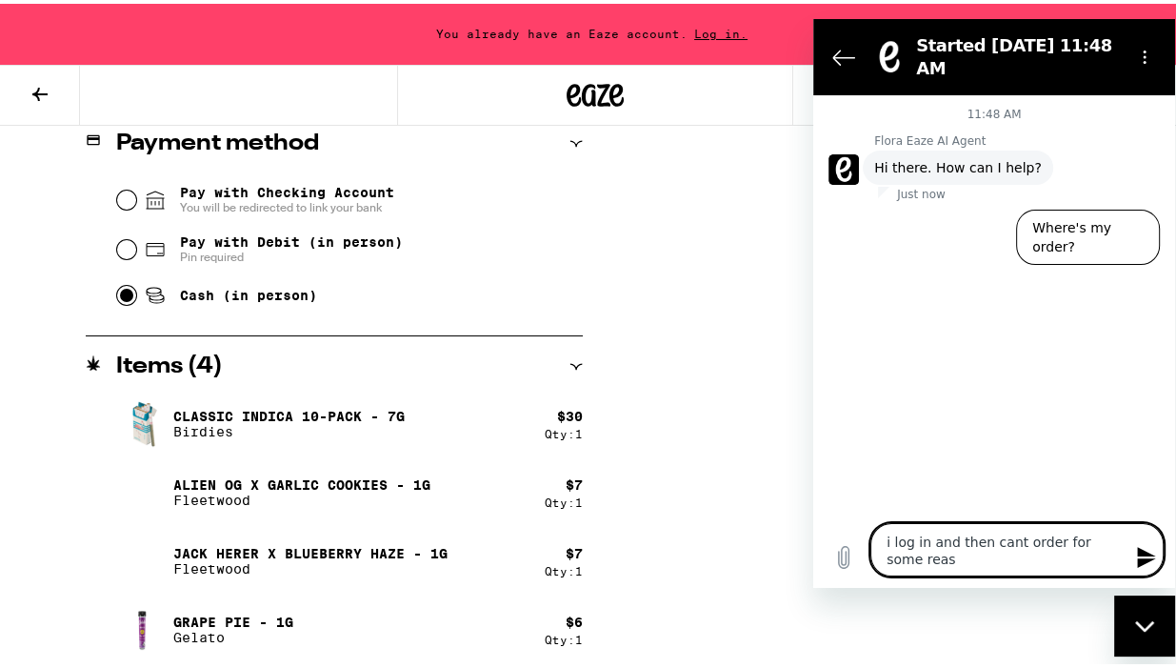
type textarea "i log in and then cant order for some reaso"
type textarea "x"
type textarea "i log in and then cant order for some reason"
type textarea "x"
type textarea "i log in and then cant order for some reason."
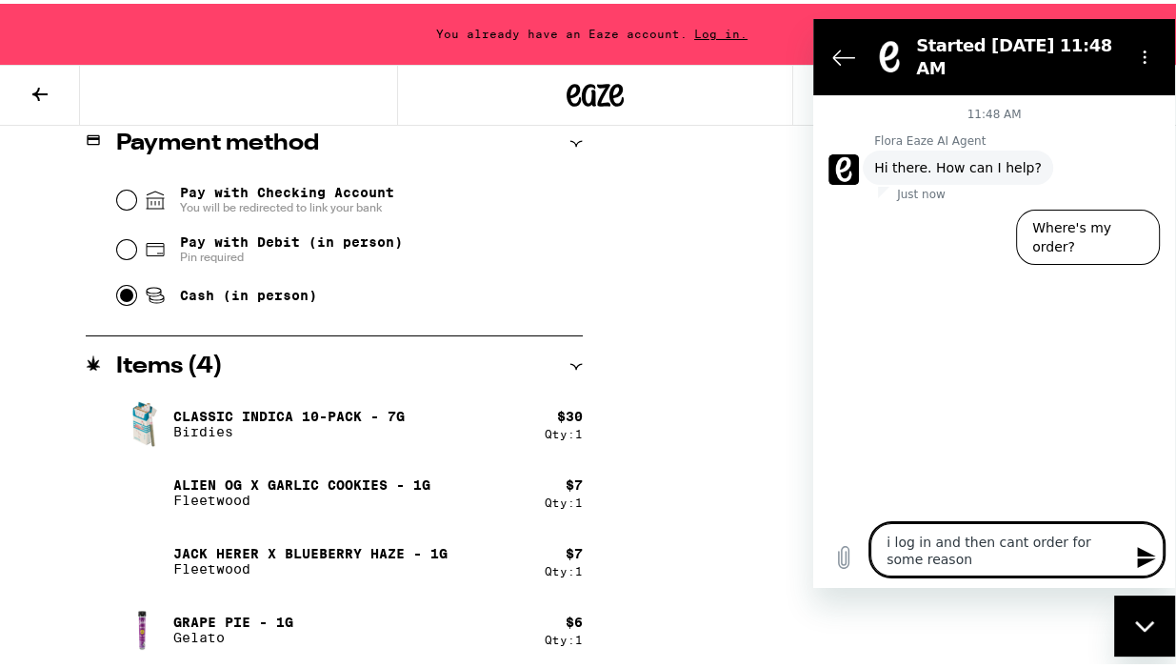
type textarea "x"
type textarea "i log in and then cant order for some reason."
type textarea "x"
type textarea "i log in and then cant order for some reason. t"
type textarea "x"
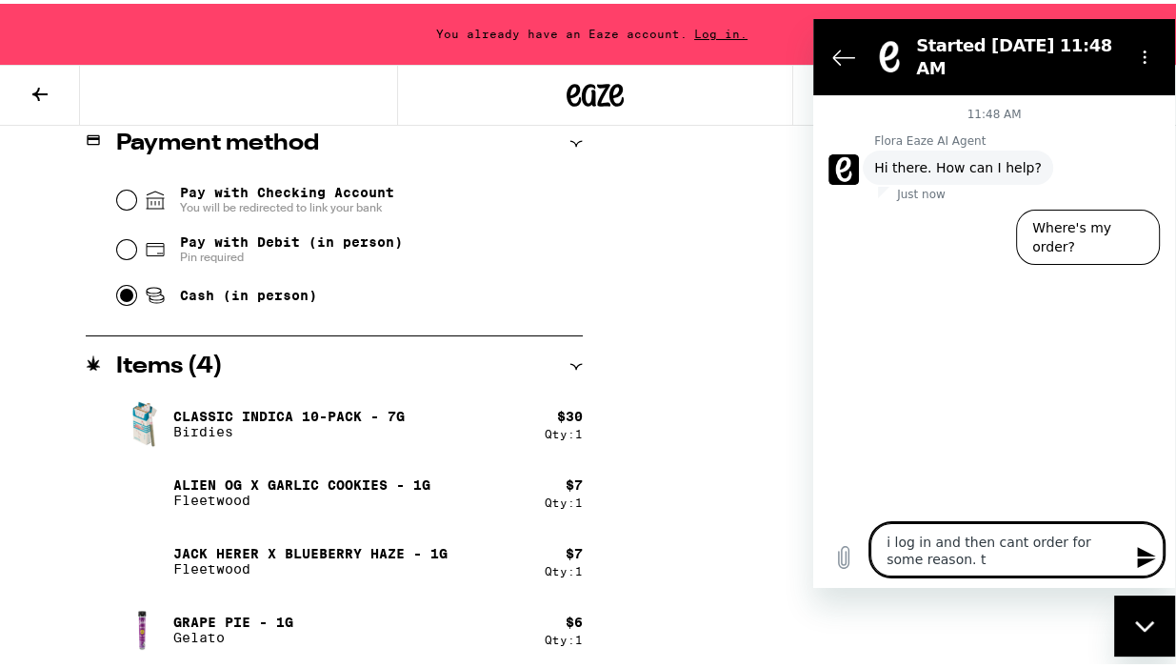
type textarea "i log in and then cant order for some reason. th"
type textarea "x"
type textarea "i log in and then cant order for some reason. the"
type textarea "x"
type textarea "i log in and then cant order for some reason. the"
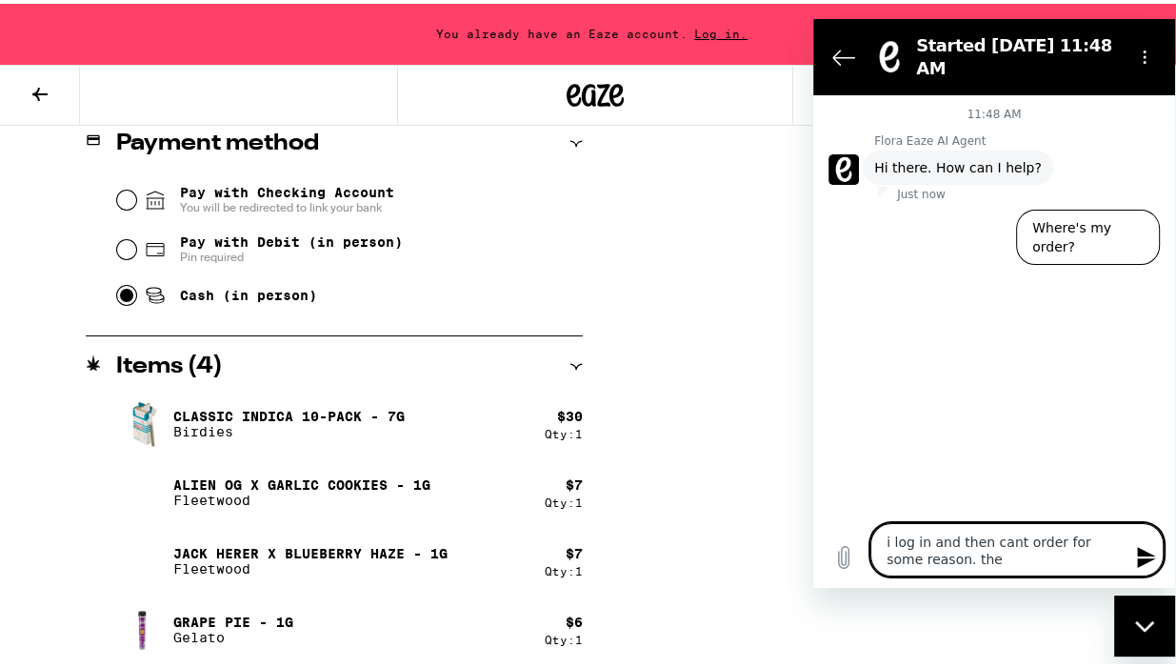
type textarea "x"
type textarea "i log in and then cant order for some reason. the s"
type textarea "x"
type textarea "i log in and then cant order for some reason. the sy"
type textarea "x"
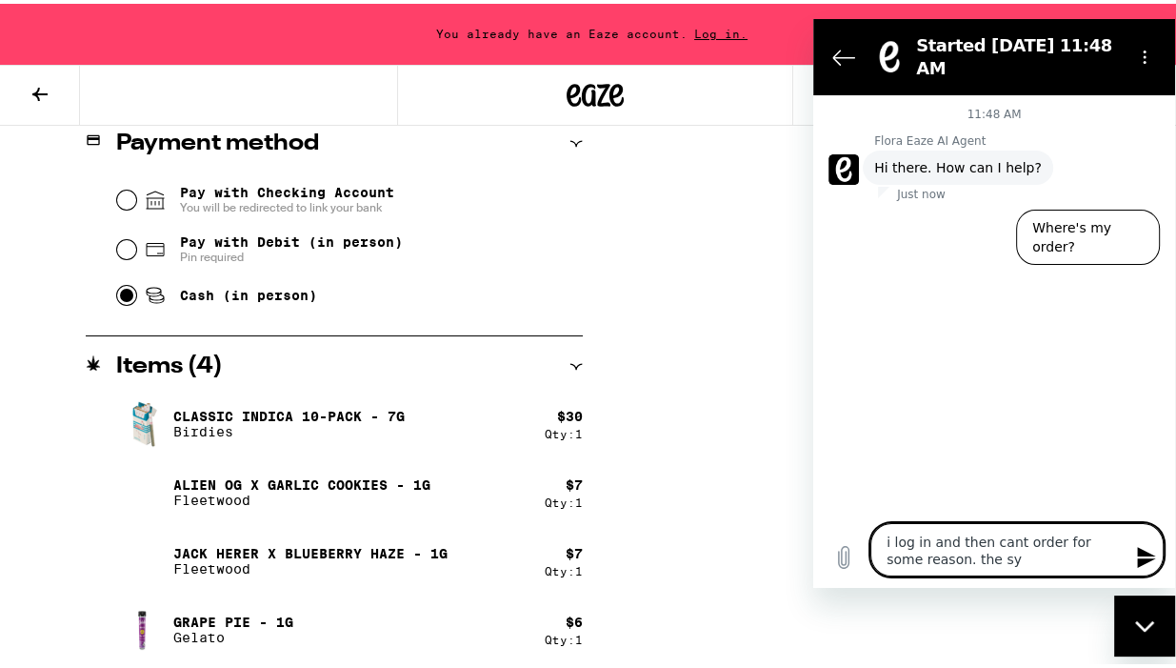
type textarea "i log in and then cant order for some reason. the sys"
type textarea "x"
type textarea "i log in and then cant order for some reason. the syst"
type textarea "x"
type textarea "i log in and then cant order for some reason. the syste"
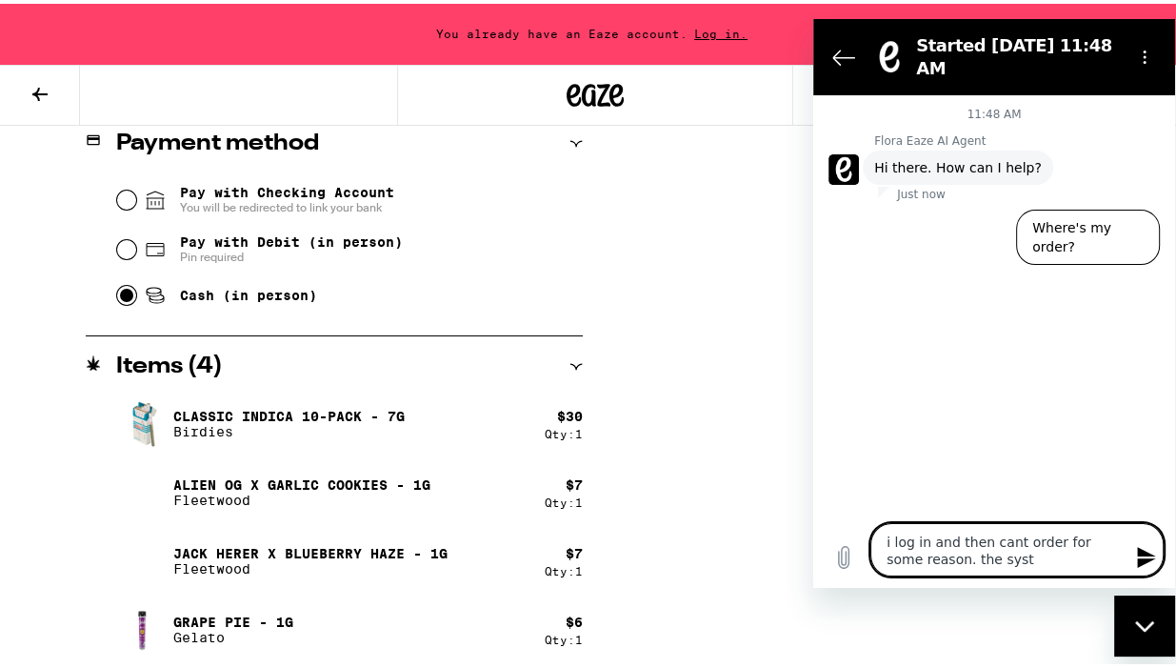
type textarea "x"
type textarea "i log in and then cant order for some reason. the system"
type textarea "x"
type textarea "i log in and then cant order for some reason. the system"
type textarea "x"
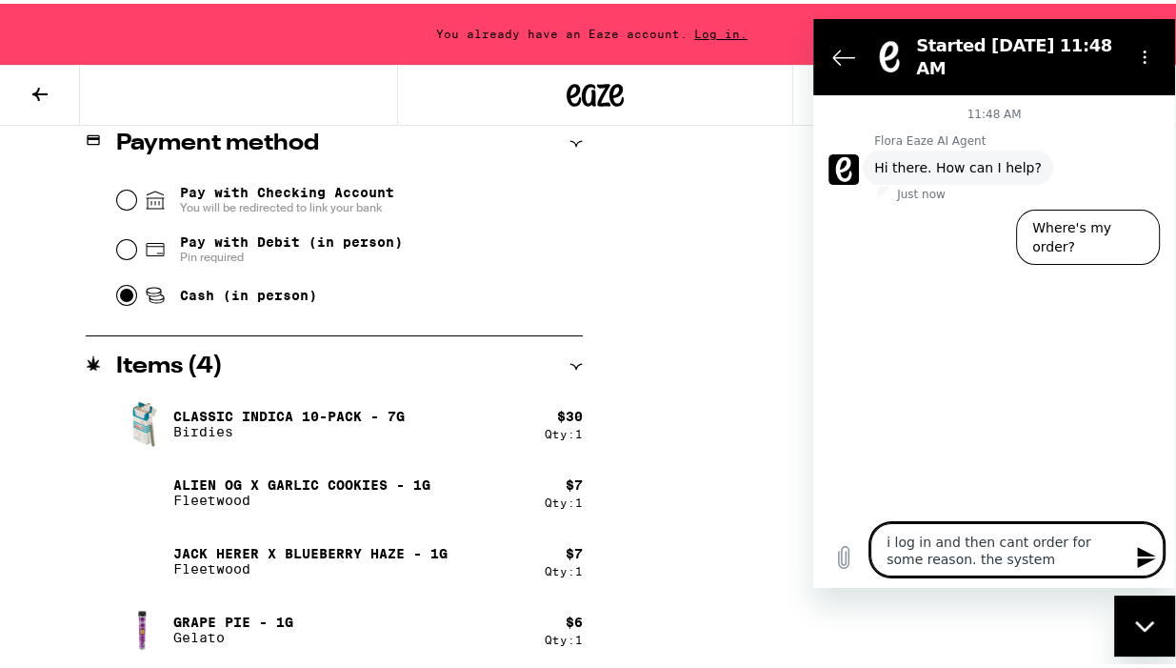
type textarea "i log in and then cant order for some reason. the system j"
type textarea "x"
type textarea "i log in and then cant order for some reason. the system ju"
type textarea "x"
type textarea "i log in and then cant order for some reason. the system jus"
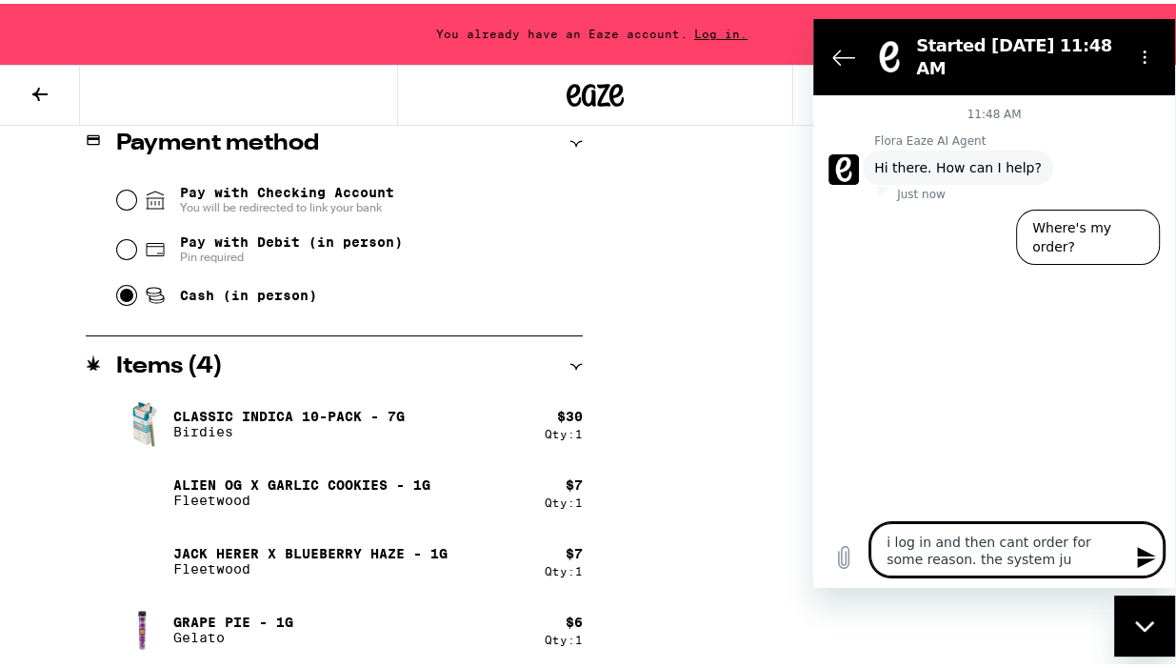
type textarea "x"
type textarea "i log in and then cant order for some reason. the system just"
type textarea "x"
type textarea "i log in and then cant order for some reason. the system just"
type textarea "x"
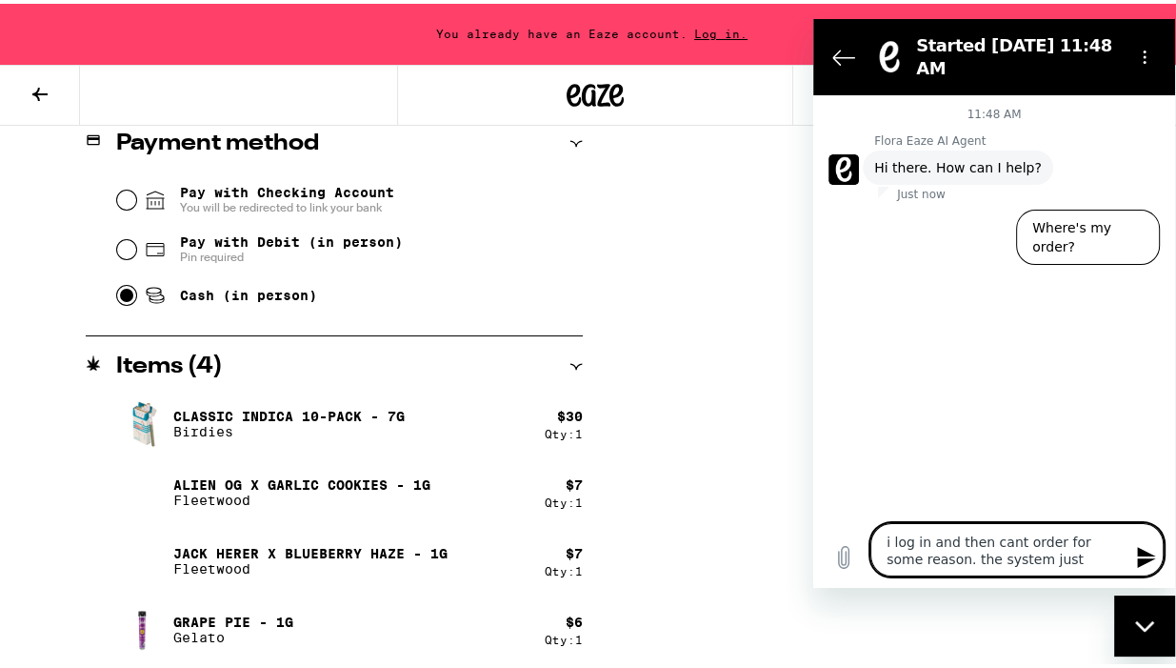
type textarea "i log in and then cant order for some reason. the system just l"
type textarea "x"
type textarea "i log in and then cant order for some reason. the system just lo"
type textarea "x"
type textarea "i log in and then cant order for some reason. the system just log"
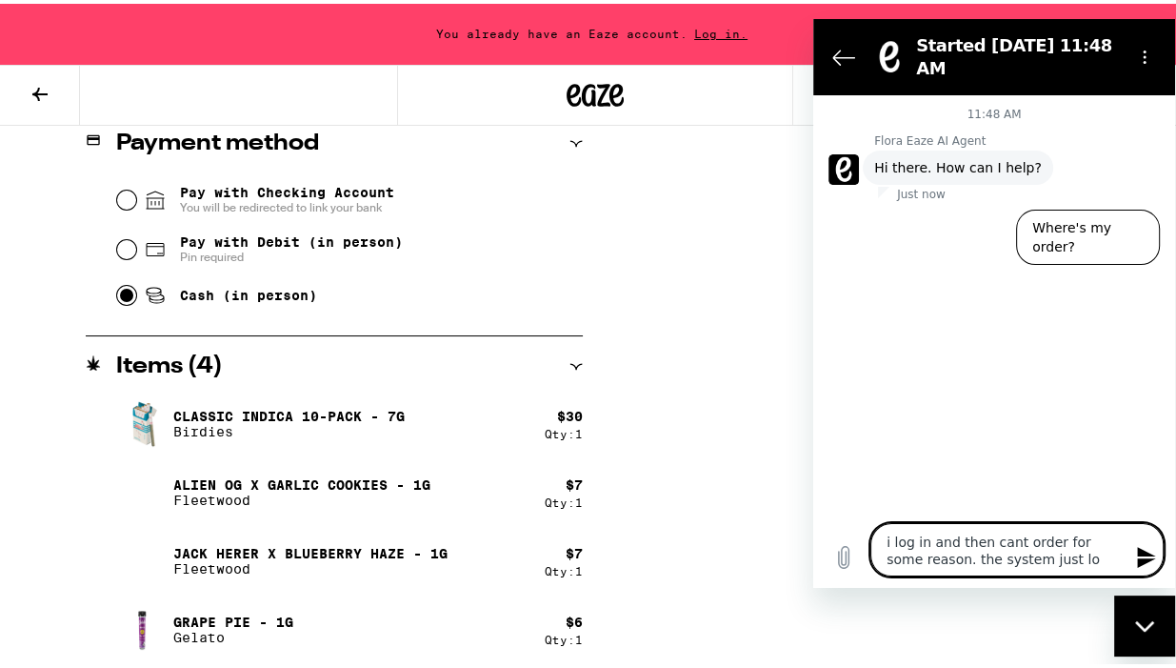
type textarea "x"
type textarea "i log in and then cant order for some reason. the system just logs"
type textarea "x"
type textarea "i log in and then cant order for some reason. the system just logs"
type textarea "x"
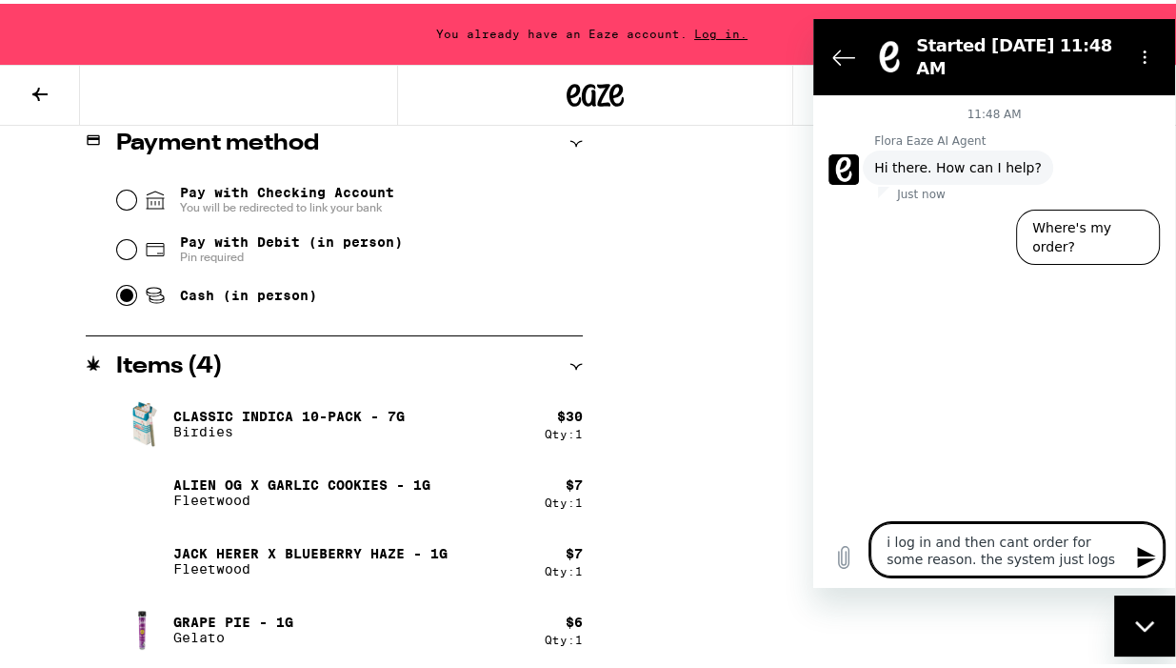
type textarea "i log in and then cant order for some reason. the system just logs m"
type textarea "x"
type textarea "i log in and then cant order for some reason. the system just logs me"
type textarea "x"
type textarea "i log in and then cant order for some reason. the system just logs me"
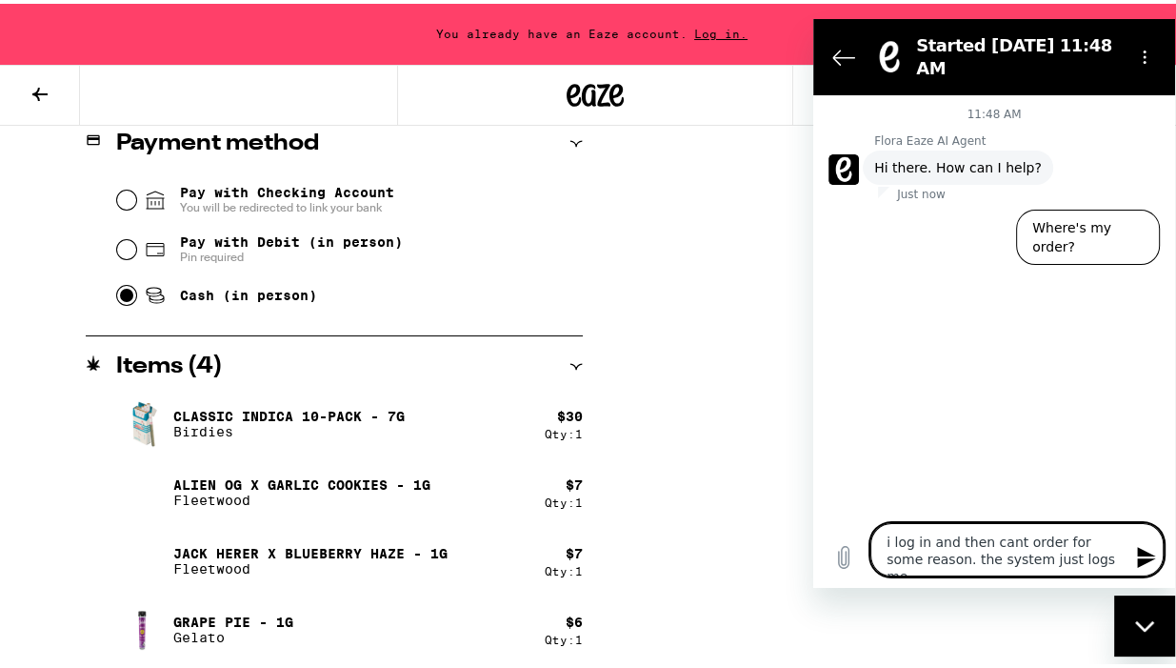
type textarea "x"
type textarea "i log in and then cant order for some reason. the system just logs me o"
type textarea "x"
type textarea "i log in and then cant order for some reason. the system just logs me ou"
type textarea "x"
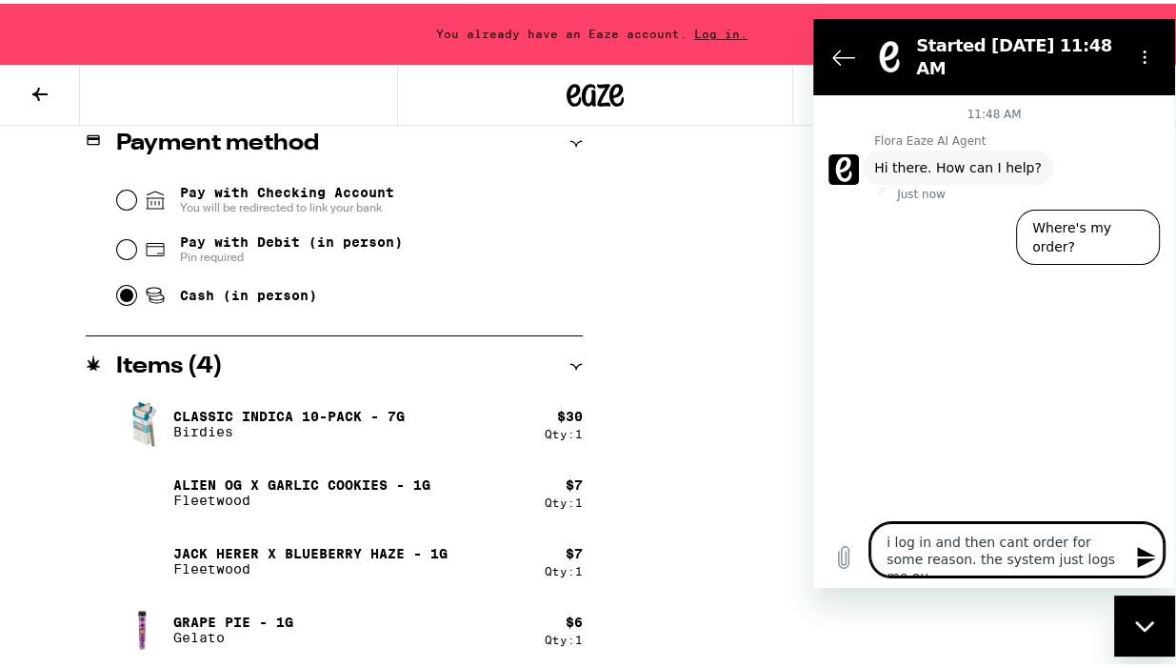
type textarea "i log in and then cant order for some reason. the system just logs me out"
type textarea "x"
type textarea "i log in and then cant order for some reason. the system just logs me out?"
type textarea "x"
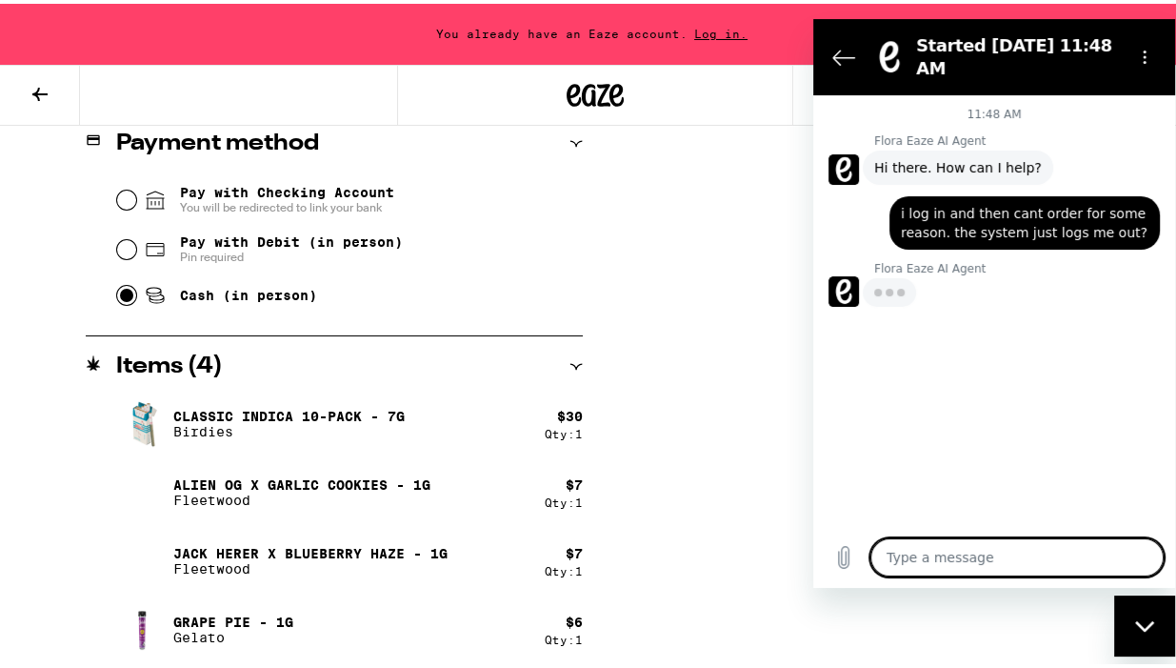
type textarea "x"
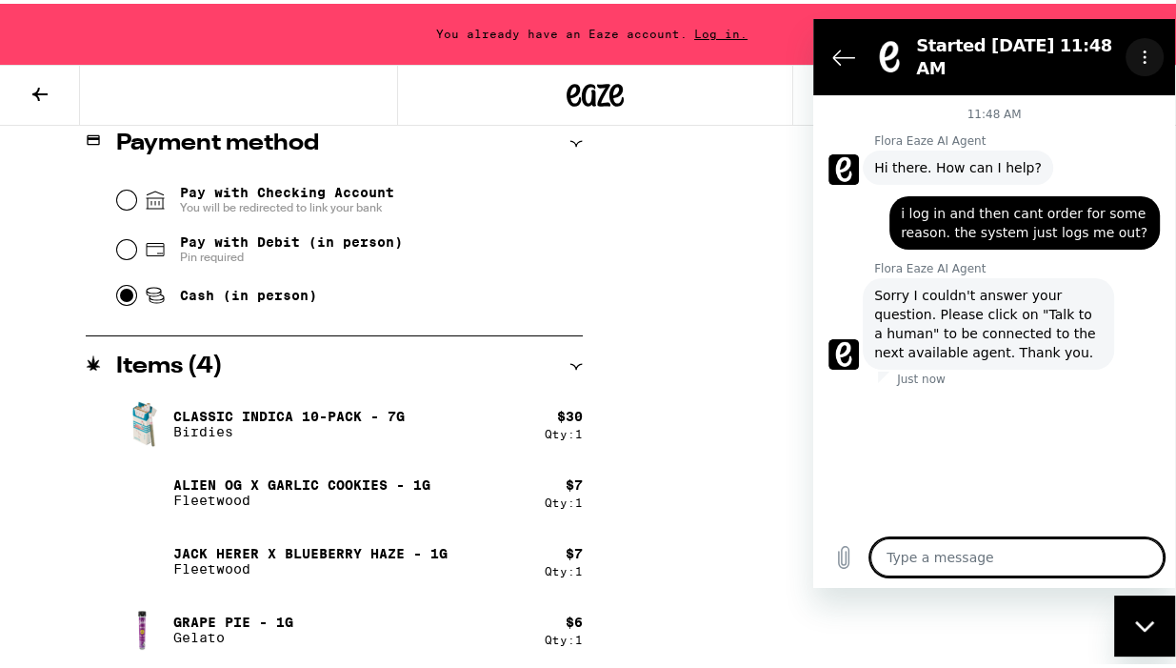
click at [1144, 50] on icon "Options menu" at bounding box center [1144, 57] width 15 height 15
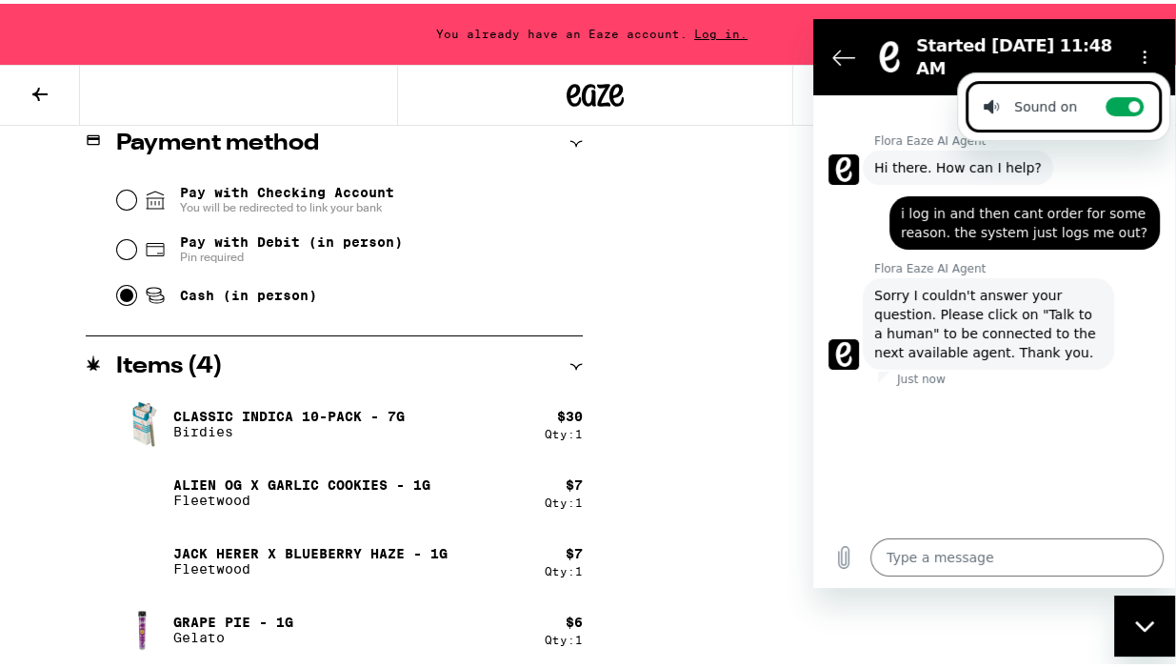
click at [1001, 299] on span "Sorry I couldn't answer your question. Please click on "Talk to a human" to be …" at bounding box center [988, 324] width 229 height 76
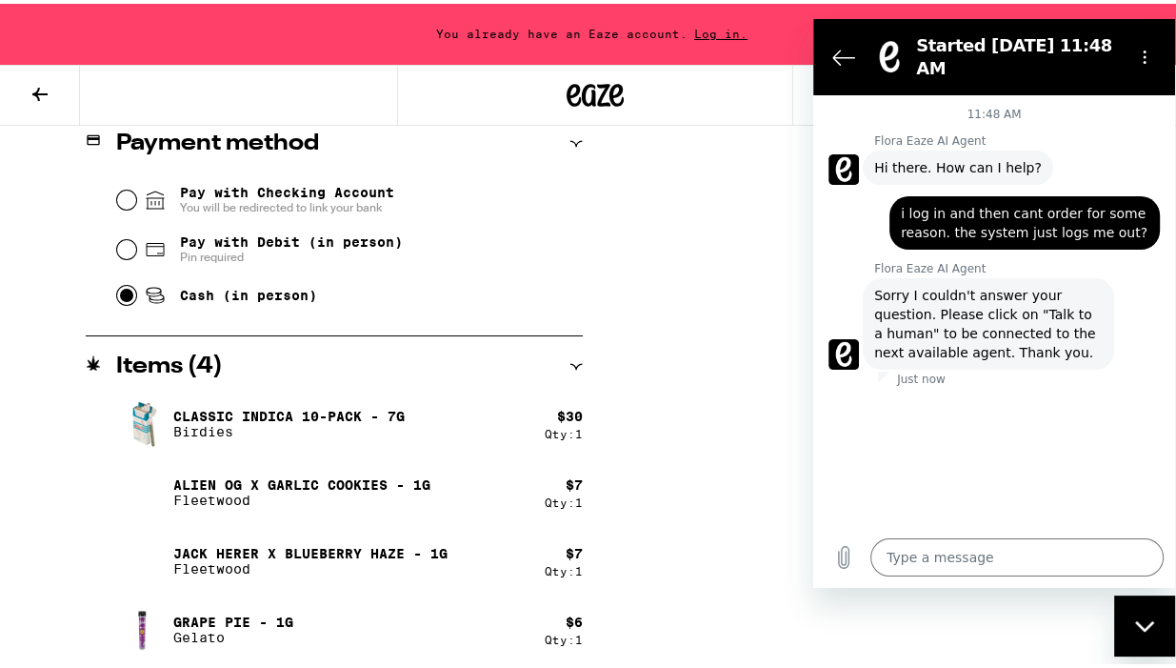
click at [947, 387] on div at bounding box center [994, 389] width 362 height 4
click at [954, 472] on div "11:48 AM Flora Eaze AI Agent Flora Eaze AI Agent says: Hi there. How can I help…" at bounding box center [994, 310] width 362 height 431
click at [843, 50] on icon "Back to the conversation list" at bounding box center [844, 57] width 23 height 23
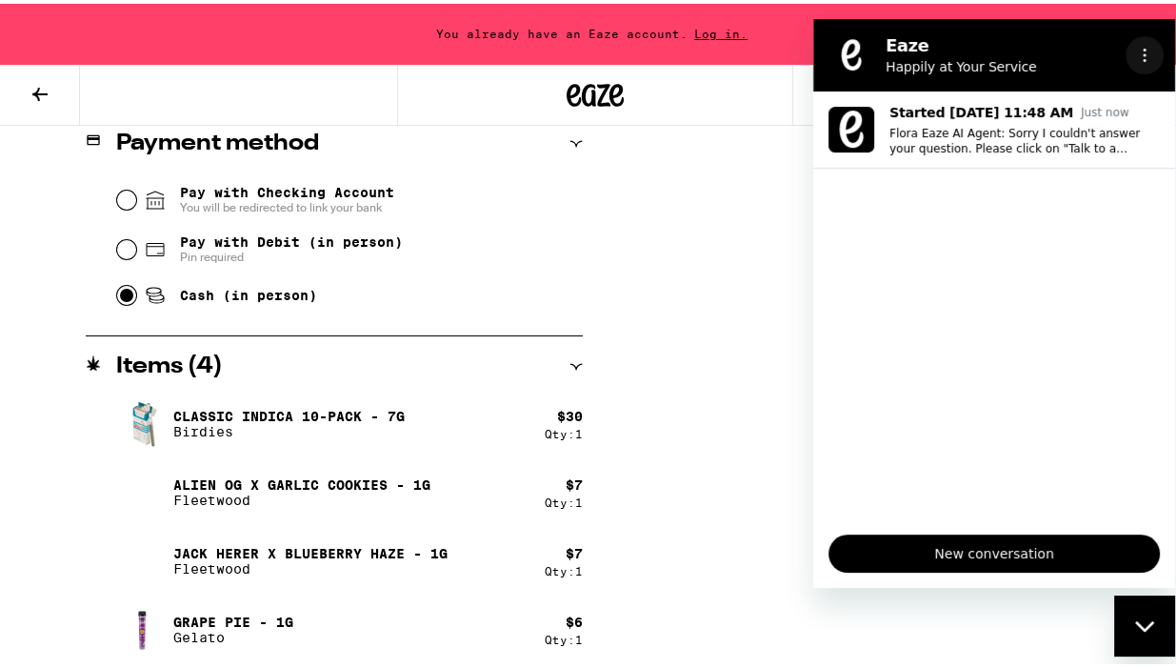
click at [1145, 50] on circle "Options menu" at bounding box center [1145, 50] width 3 height 3
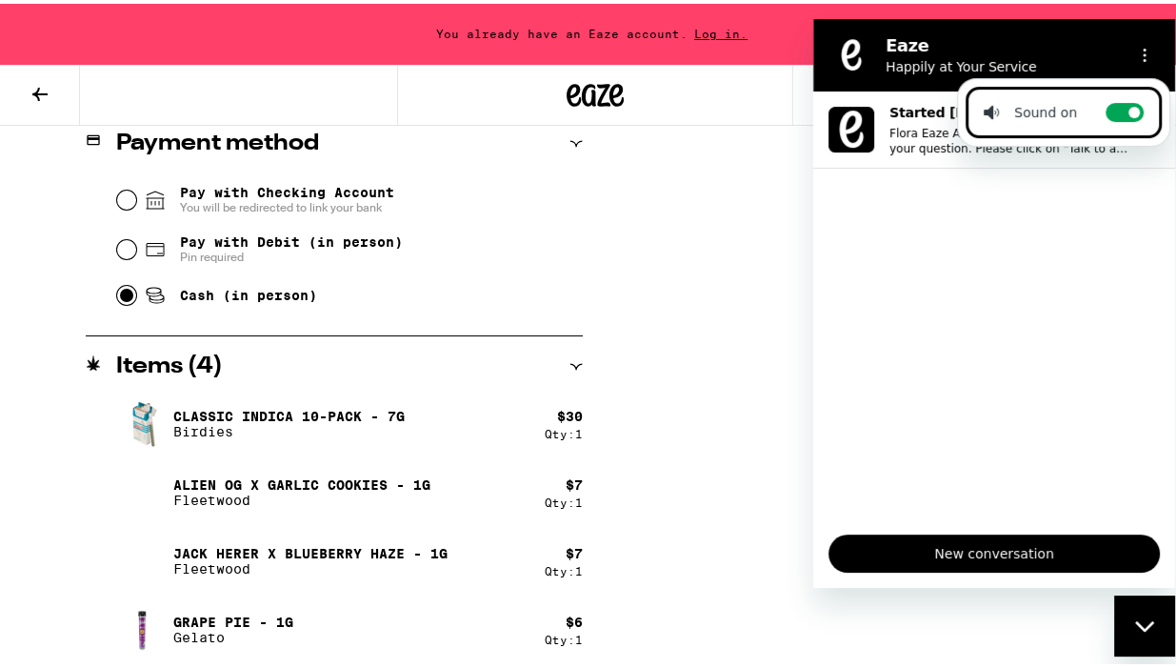
click at [1081, 262] on ul "Started [DATE] 11:48 AM Just now Flora Eaze AI Agent: Sorry I couldn't answer y…" at bounding box center [994, 305] width 362 height 428
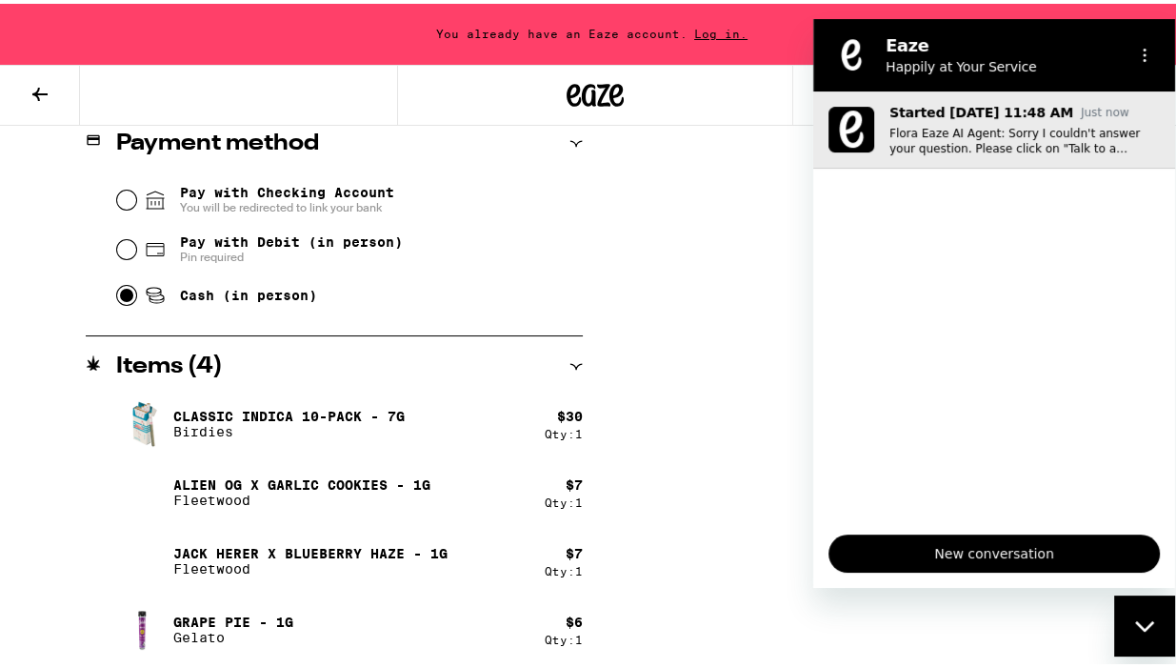
click at [972, 142] on p "Flora Eaze AI Agent: Sorry I couldn't answer your question. Please click on "Ta…" at bounding box center [1025, 141] width 271 height 30
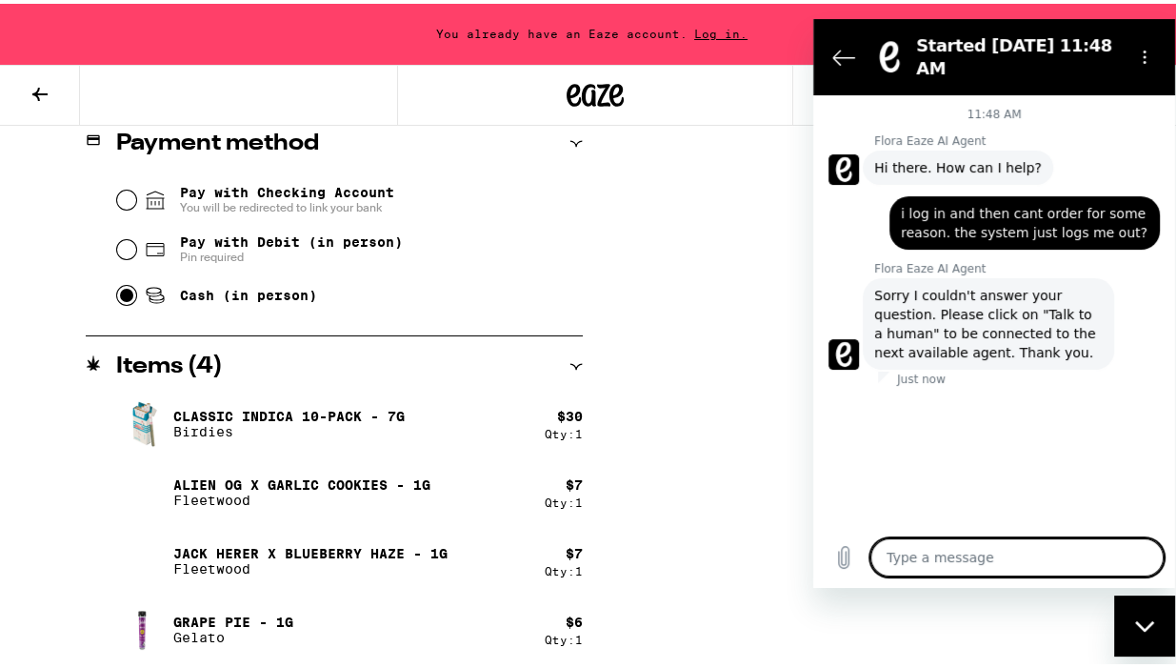
click at [1016, 298] on span "Sorry I couldn't answer your question. Please click on "Talk to a human" to be …" at bounding box center [988, 324] width 229 height 76
click at [917, 552] on textarea at bounding box center [1017, 557] width 293 height 38
type textarea "t"
type textarea "x"
type textarea "ta"
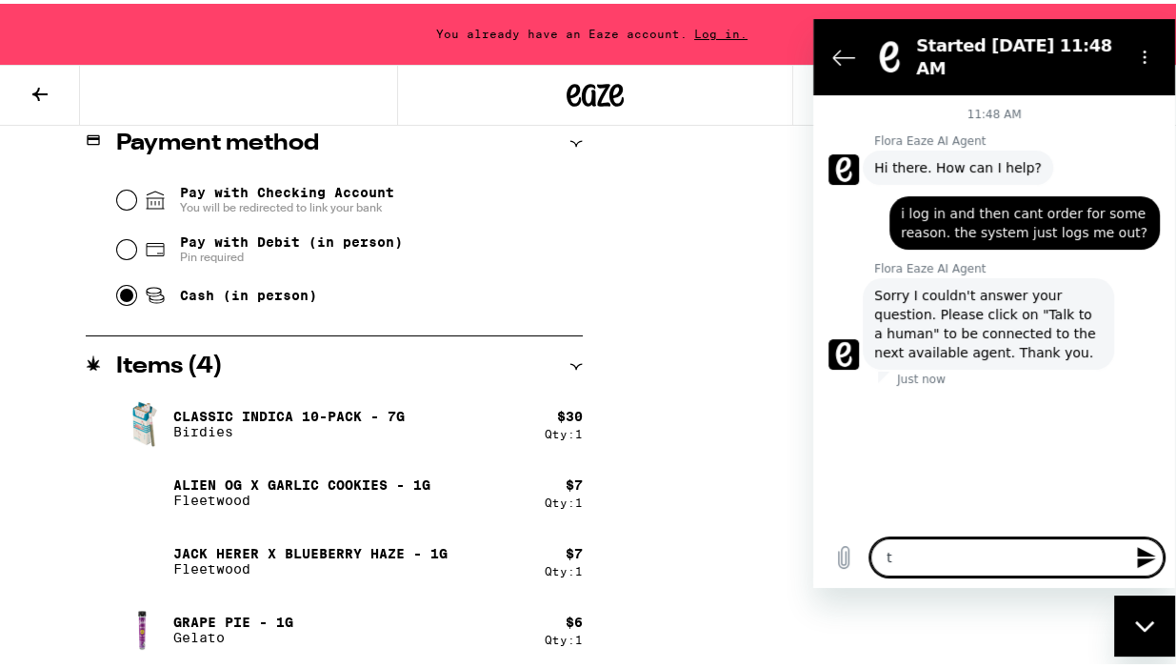
type textarea "x"
type textarea "tal"
type textarea "x"
type textarea "talk"
type textarea "x"
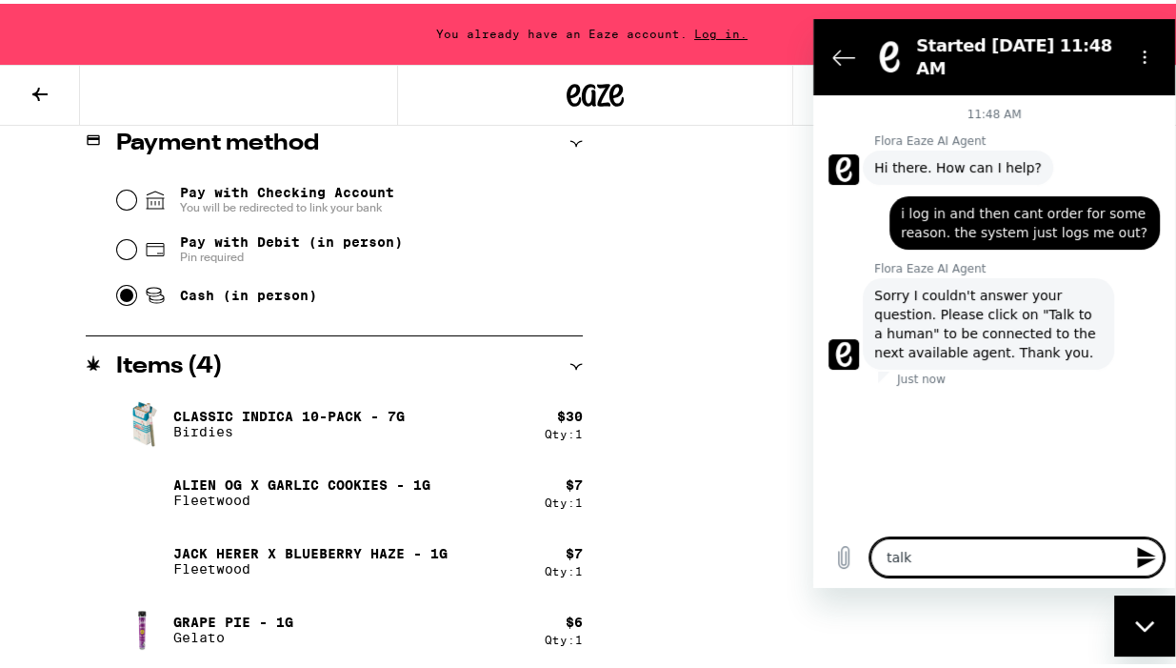
type textarea "talk"
type textarea "x"
type textarea "talk t"
type textarea "x"
type textarea "talk to"
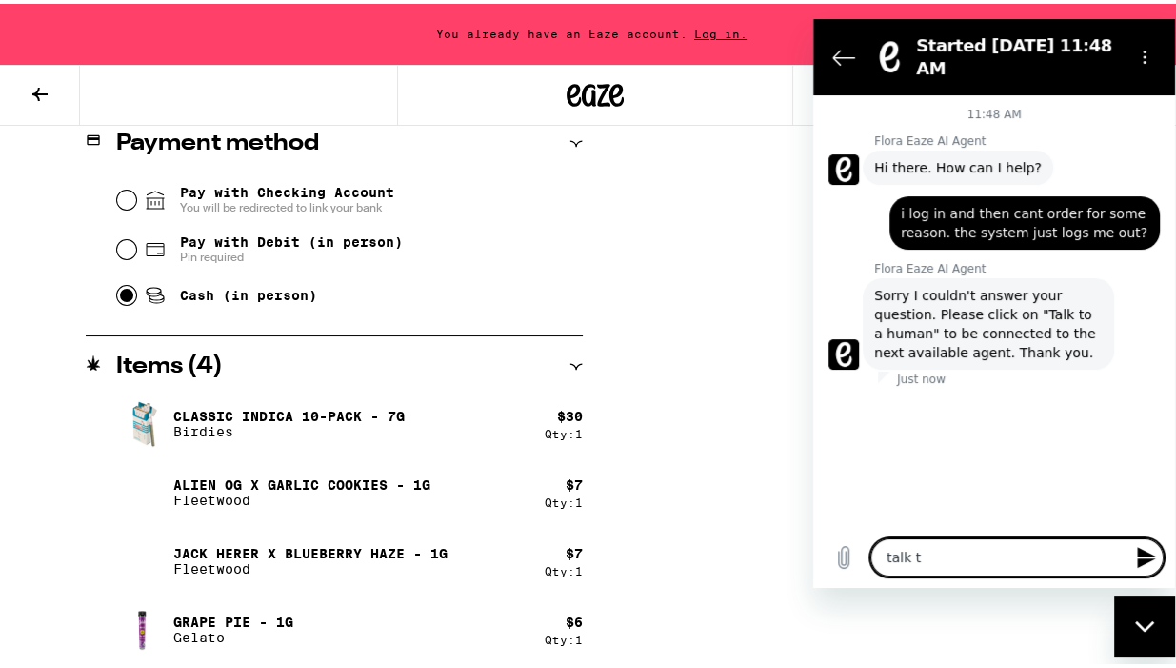
type textarea "x"
type textarea "talk to"
type textarea "x"
type textarea "talk to a"
type textarea "x"
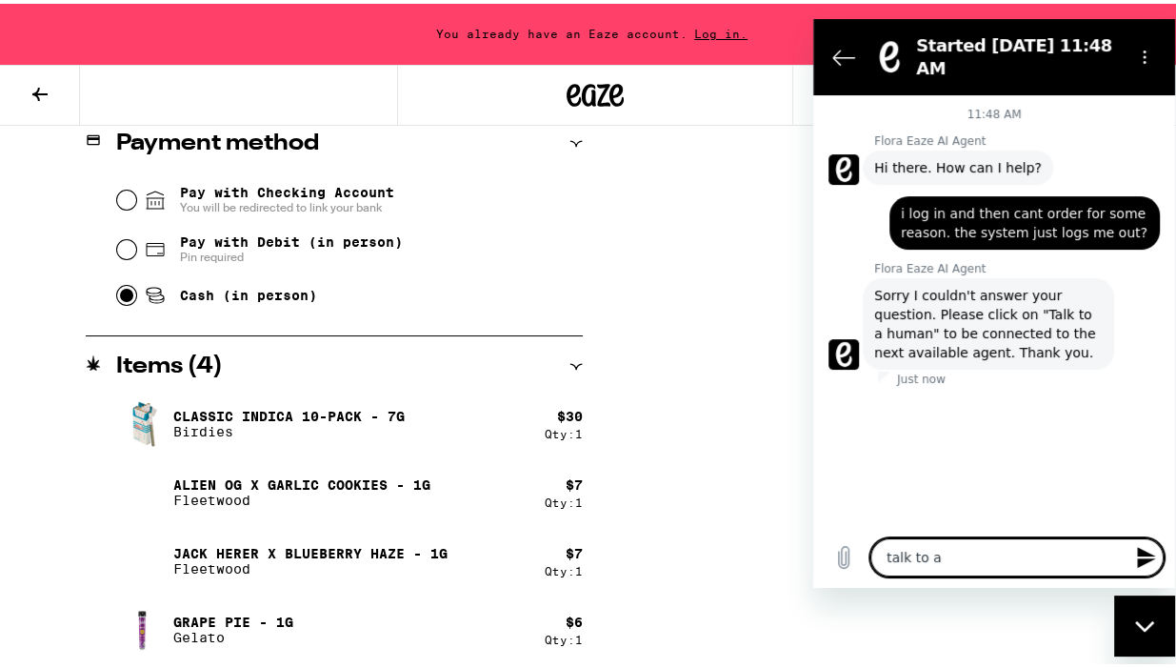
type textarea "talk to a"
type textarea "x"
type textarea "talk to a h"
type textarea "x"
type textarea "talk to a hu"
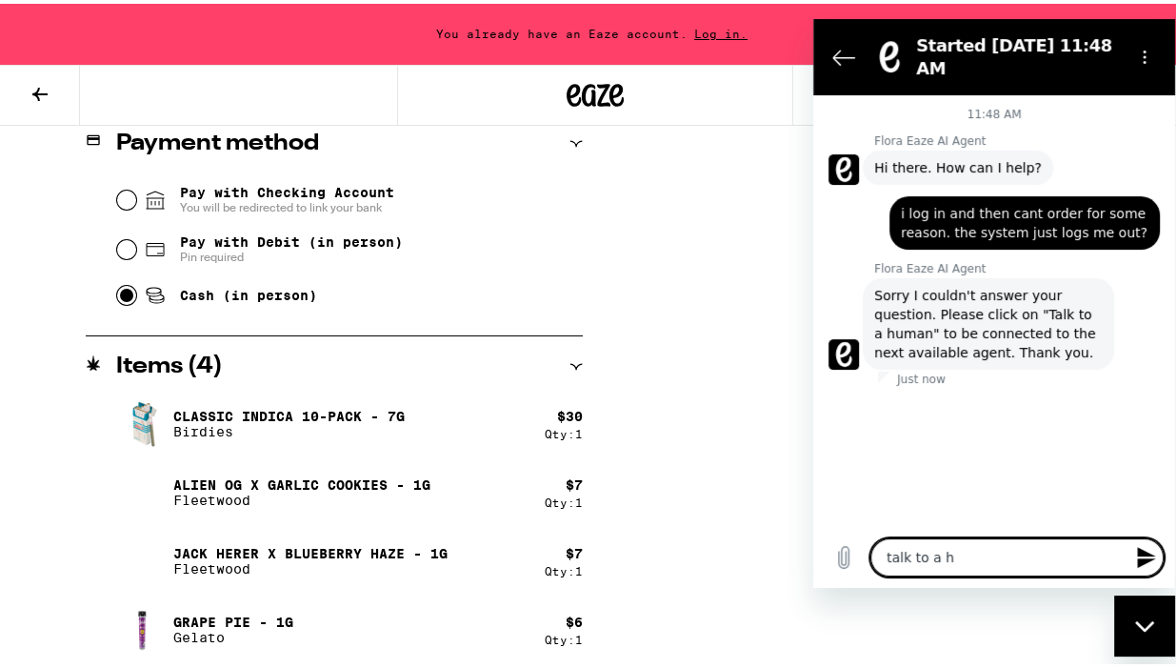
type textarea "x"
type textarea "talk to a hum"
type textarea "x"
type textarea "talk to a huma"
type textarea "x"
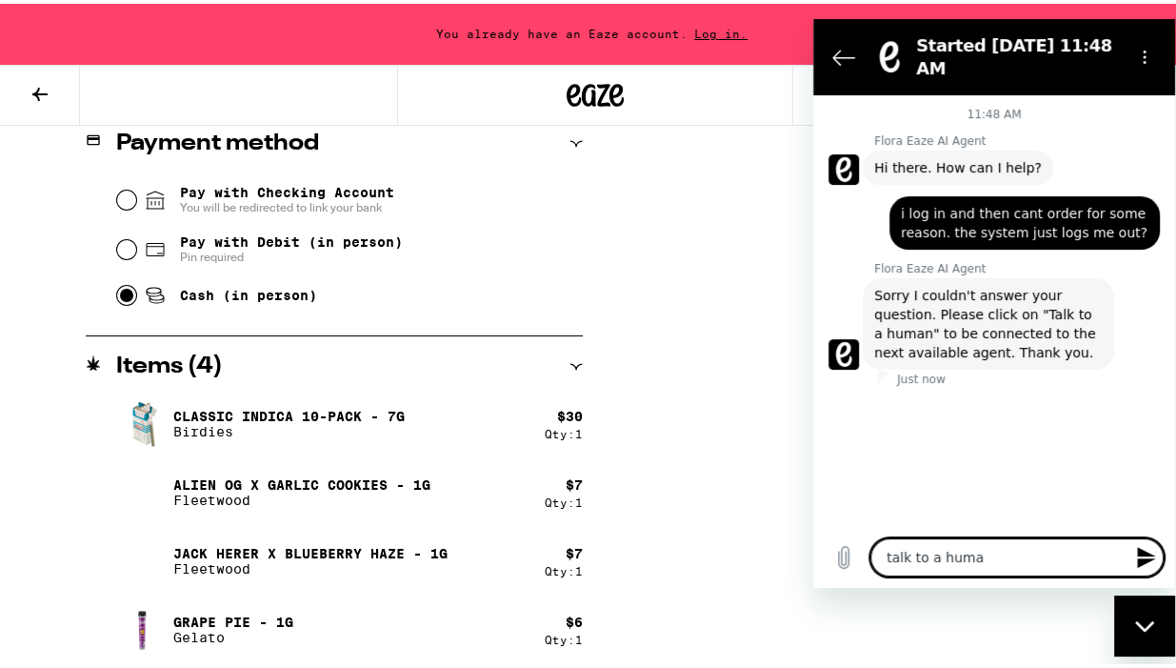
type textarea "talk to a human"
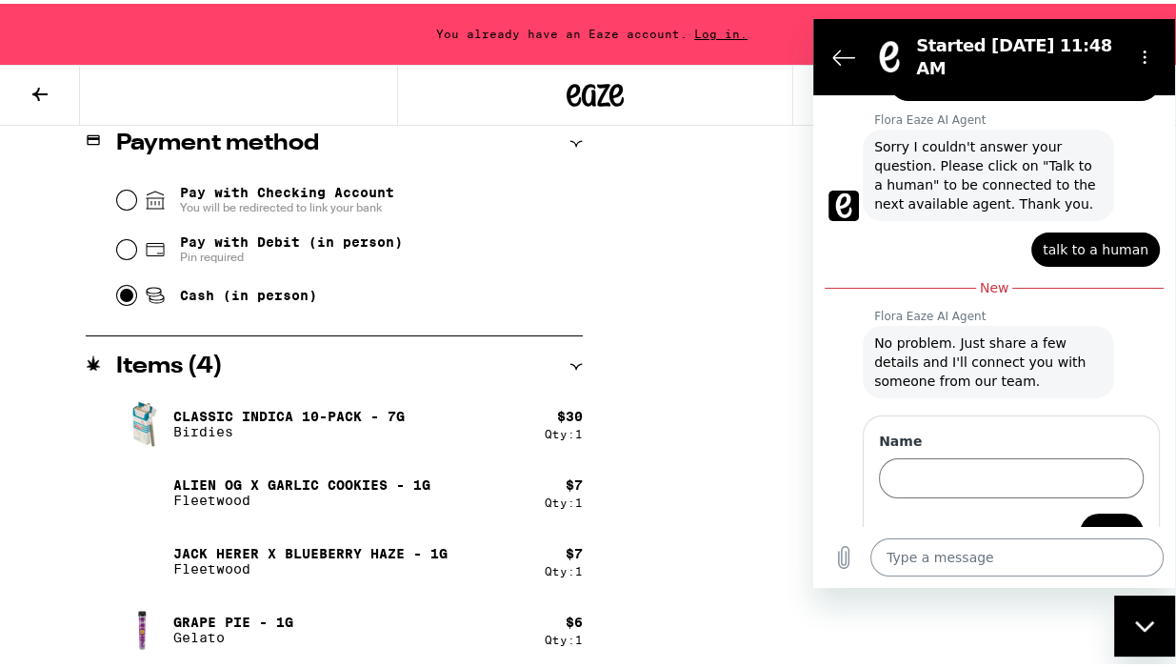
scroll to position [172, 0]
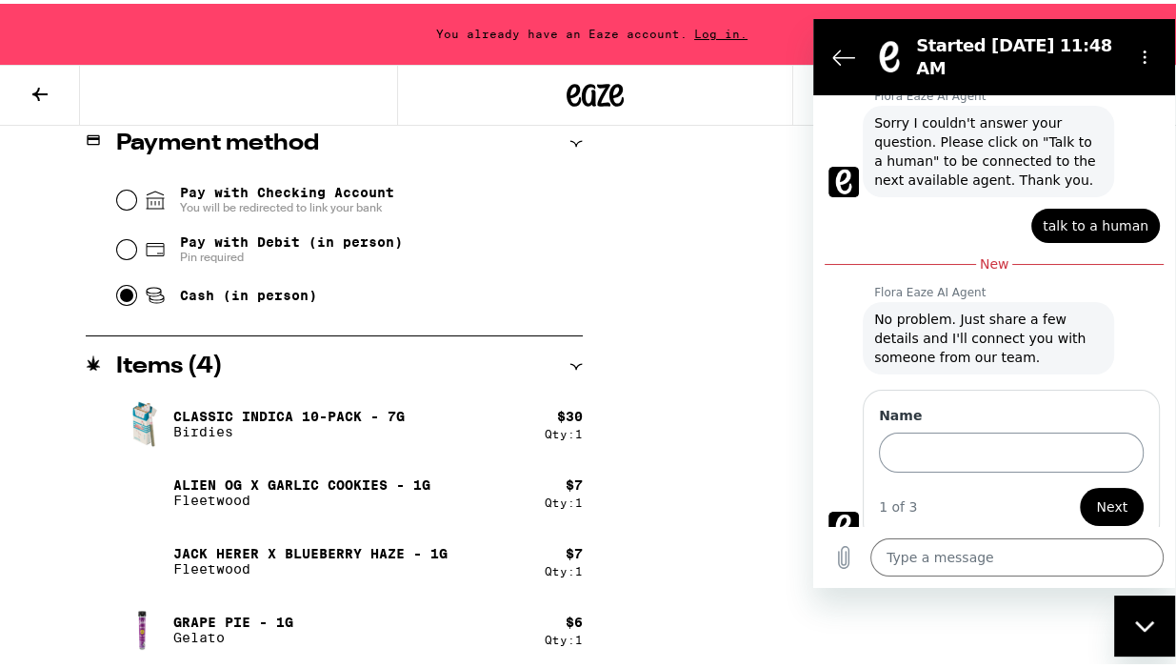
click at [931, 439] on input "Name" at bounding box center [1011, 452] width 265 height 40
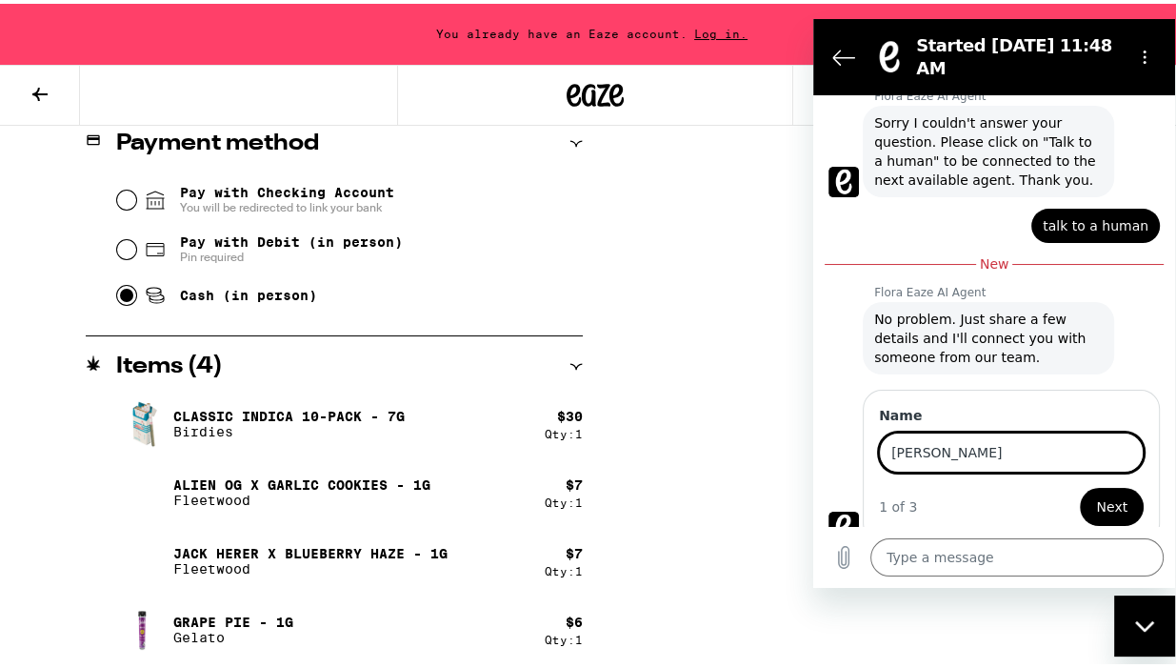
click at [1097, 495] on span "Next" at bounding box center [1111, 506] width 31 height 23
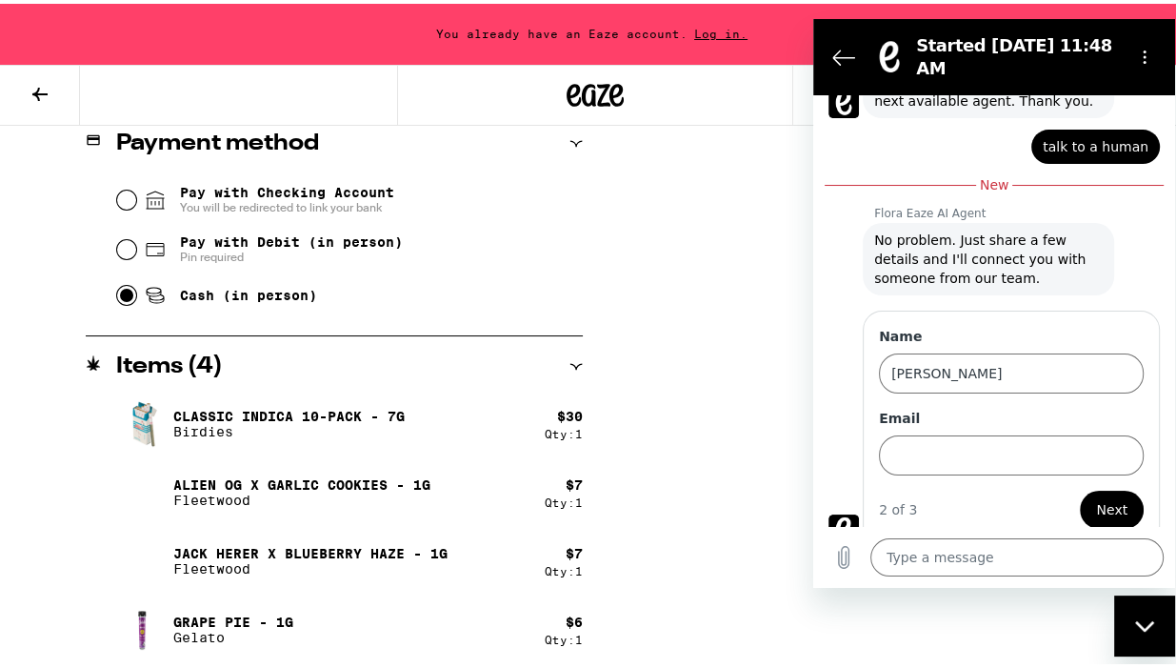
scroll to position [253, 0]
click at [942, 437] on input "Email" at bounding box center [1011, 453] width 265 height 40
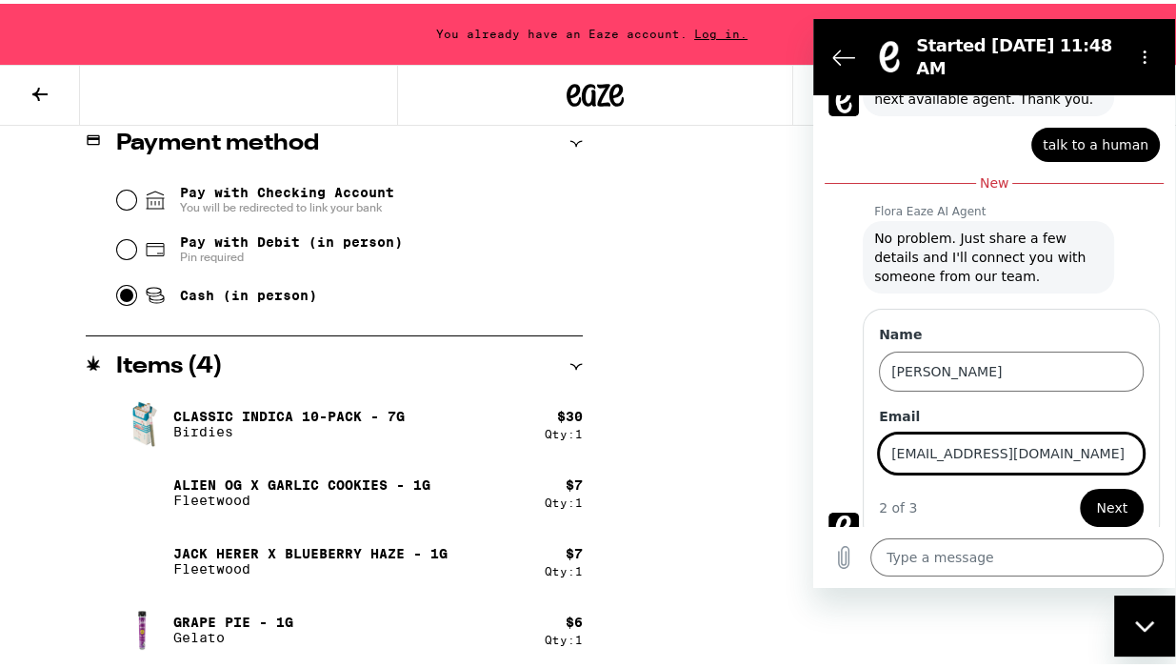
click at [1096, 496] on span "Next" at bounding box center [1111, 507] width 31 height 23
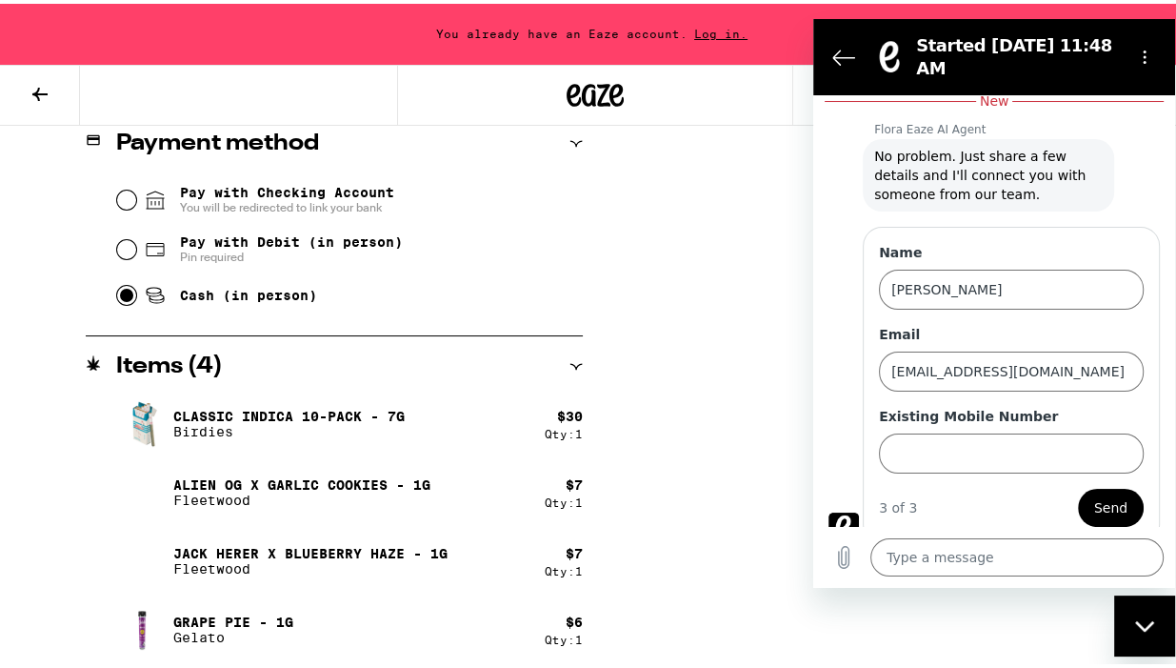
scroll to position [335, 0]
click at [974, 439] on input "Existing Mobile Number" at bounding box center [1011, 453] width 265 height 40
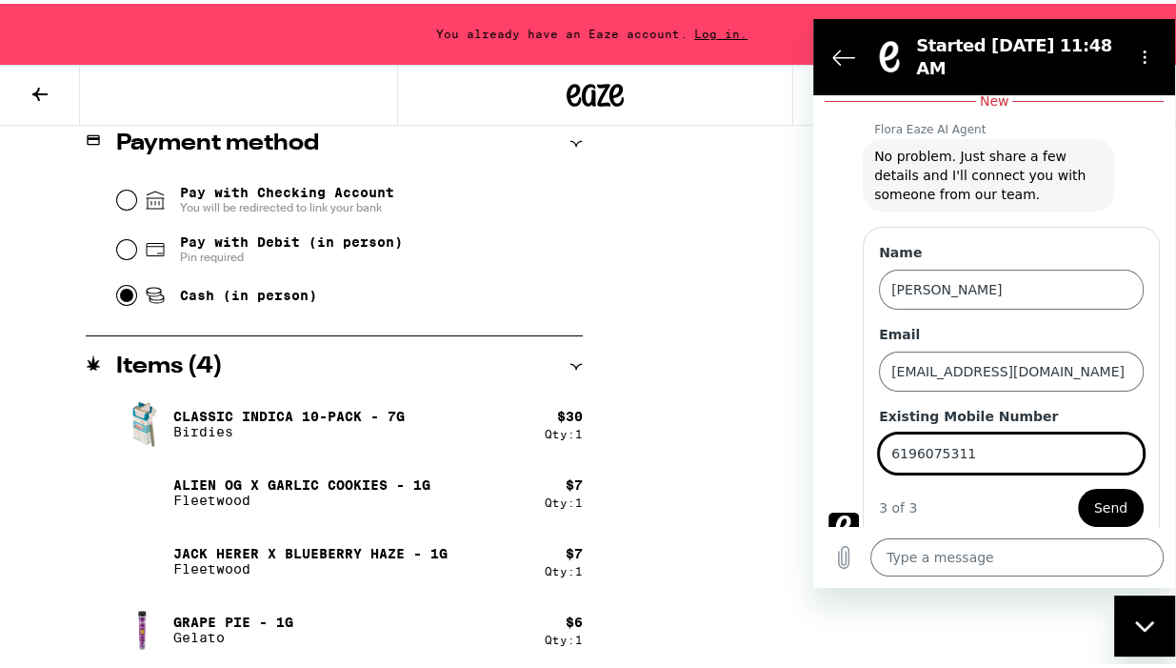
click at [1107, 496] on span "Send" at bounding box center [1110, 507] width 33 height 23
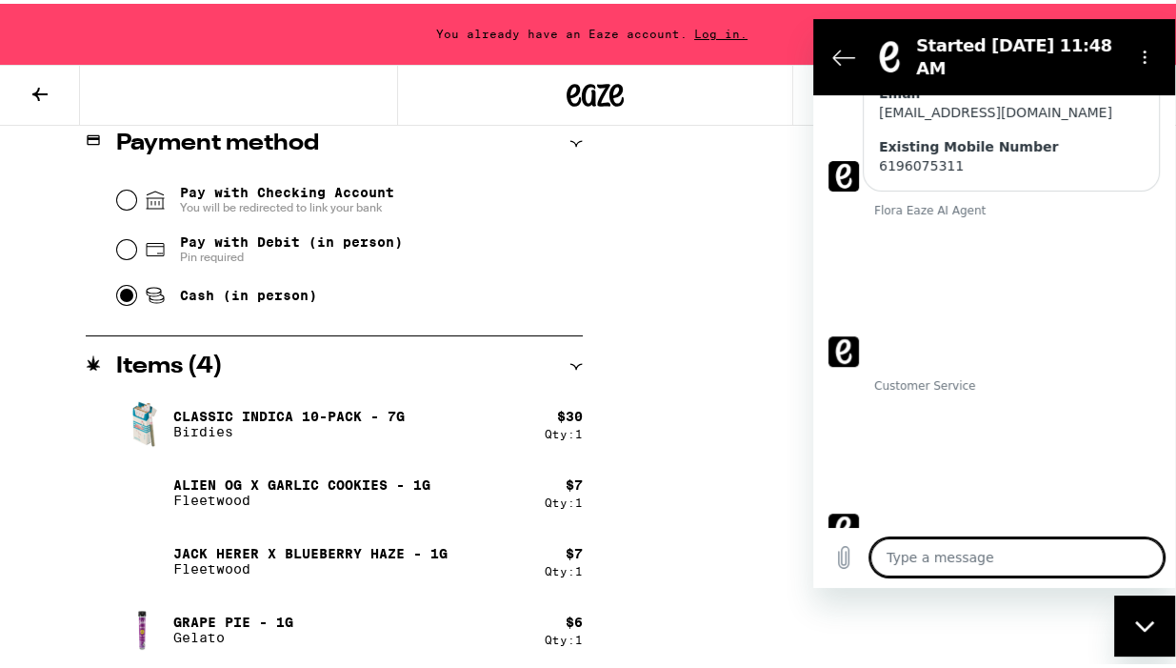
scroll to position [567, 0]
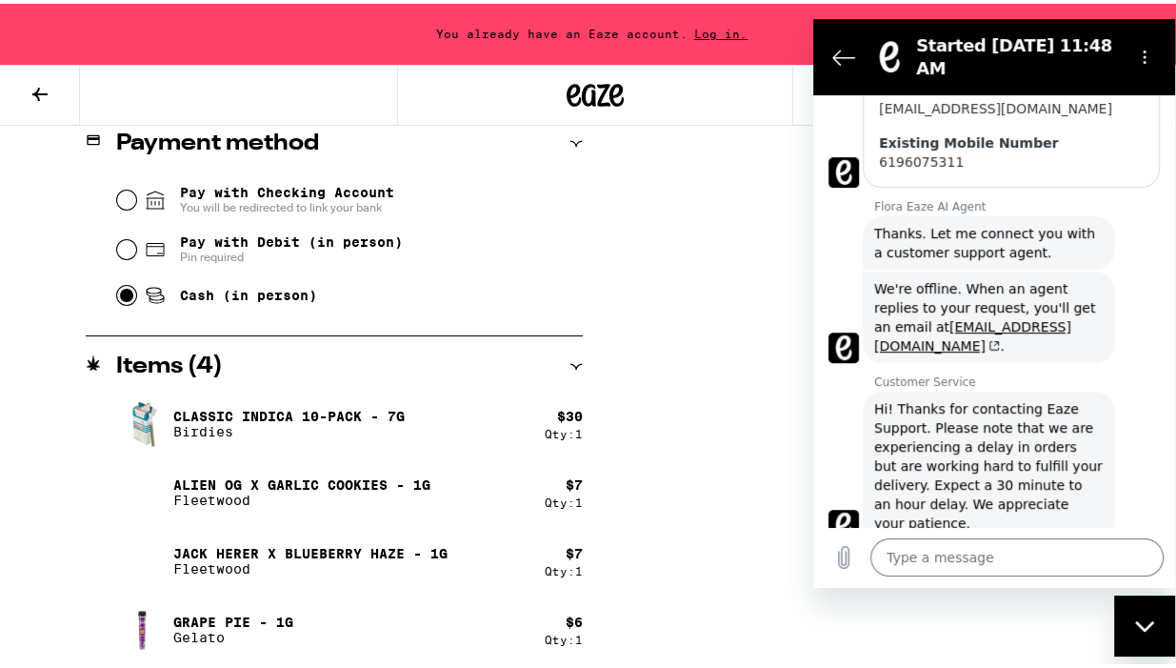
click at [701, 28] on span "Log in." at bounding box center [721, 30] width 67 height 12
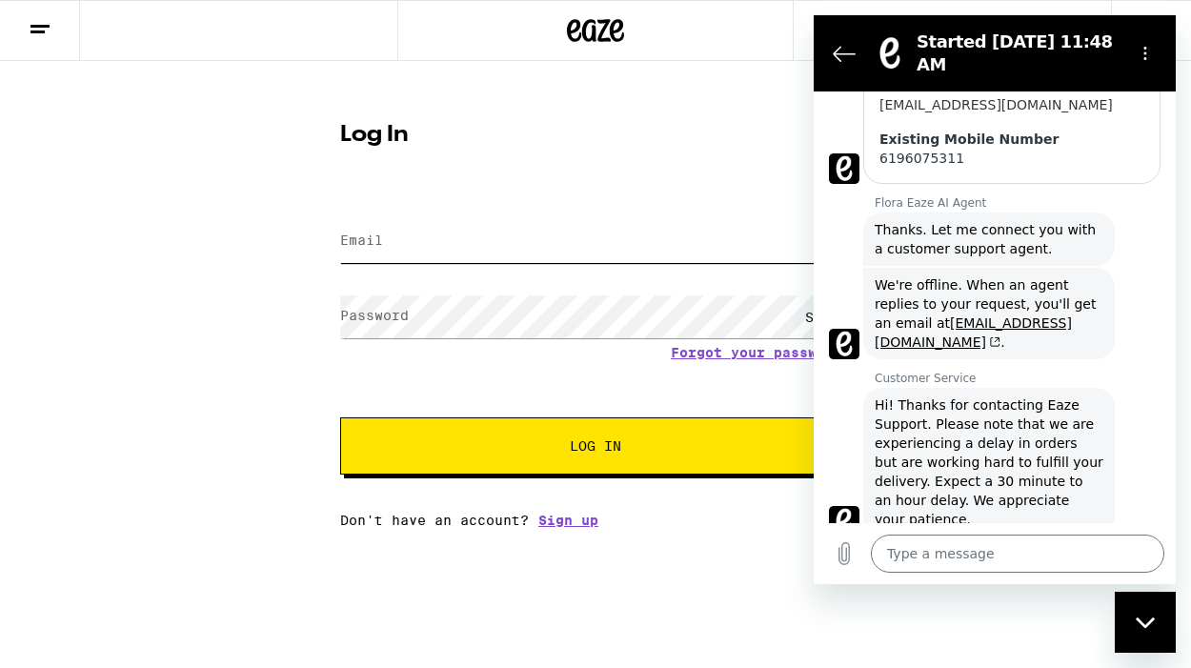
click at [384, 240] on input "Email" at bounding box center [595, 241] width 511 height 43
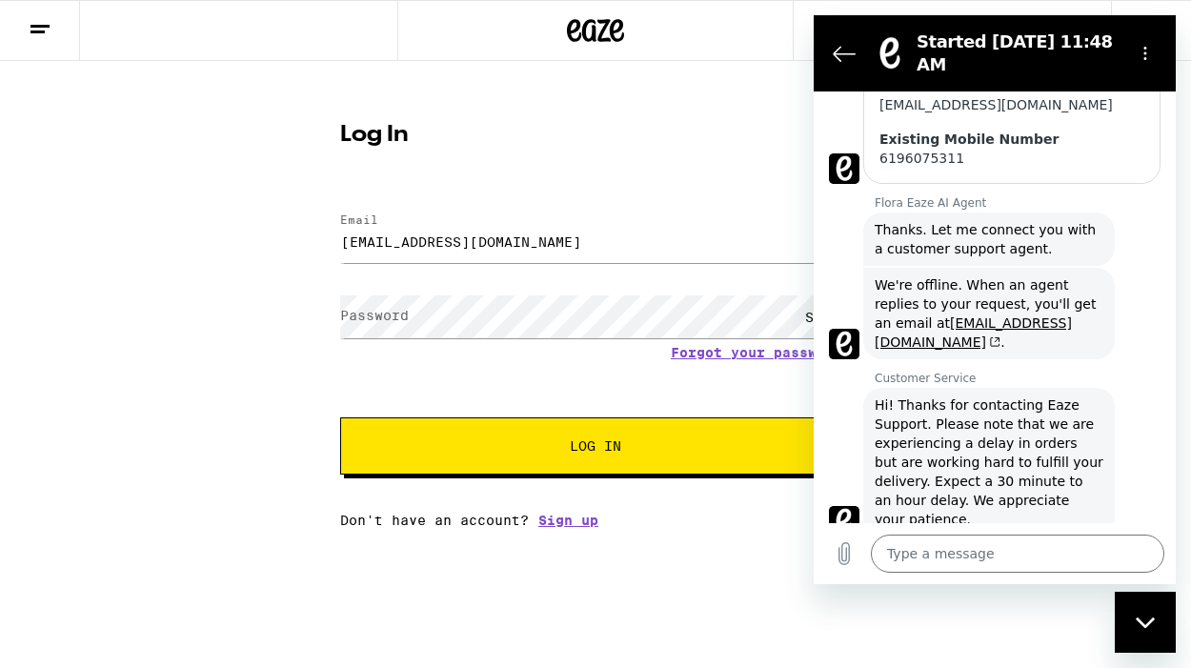
click at [397, 314] on label "Password" at bounding box center [374, 315] width 69 height 15
click at [582, 443] on span "Log In" at bounding box center [595, 445] width 51 height 13
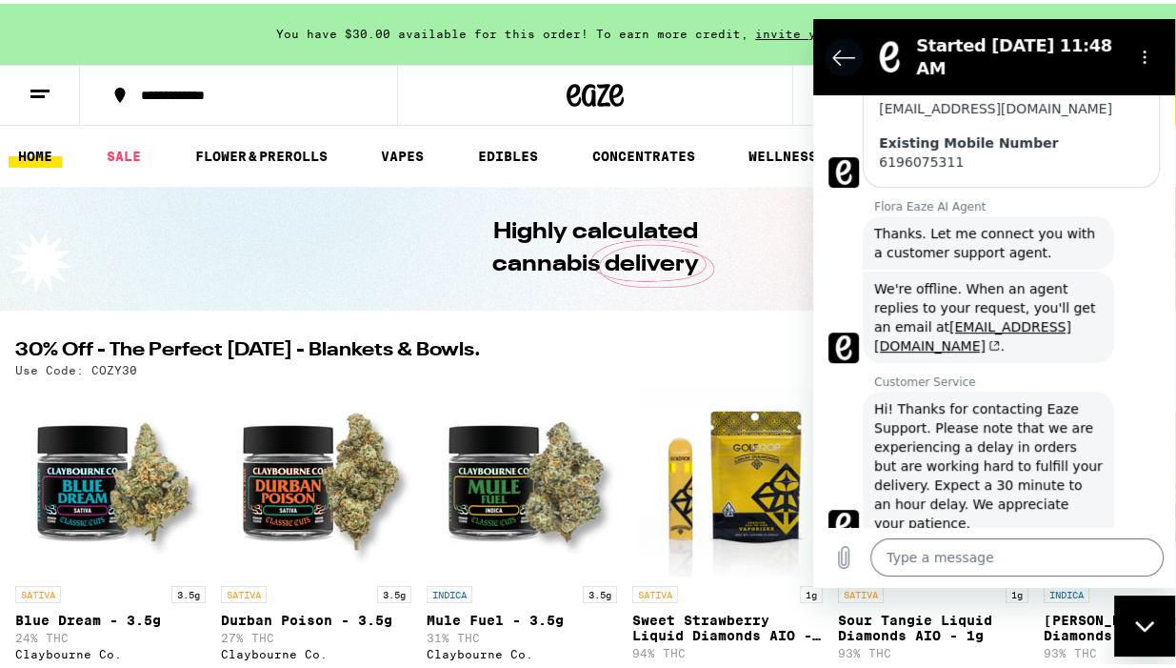
click at [836, 46] on icon "Back to the conversation list" at bounding box center [844, 57] width 23 height 23
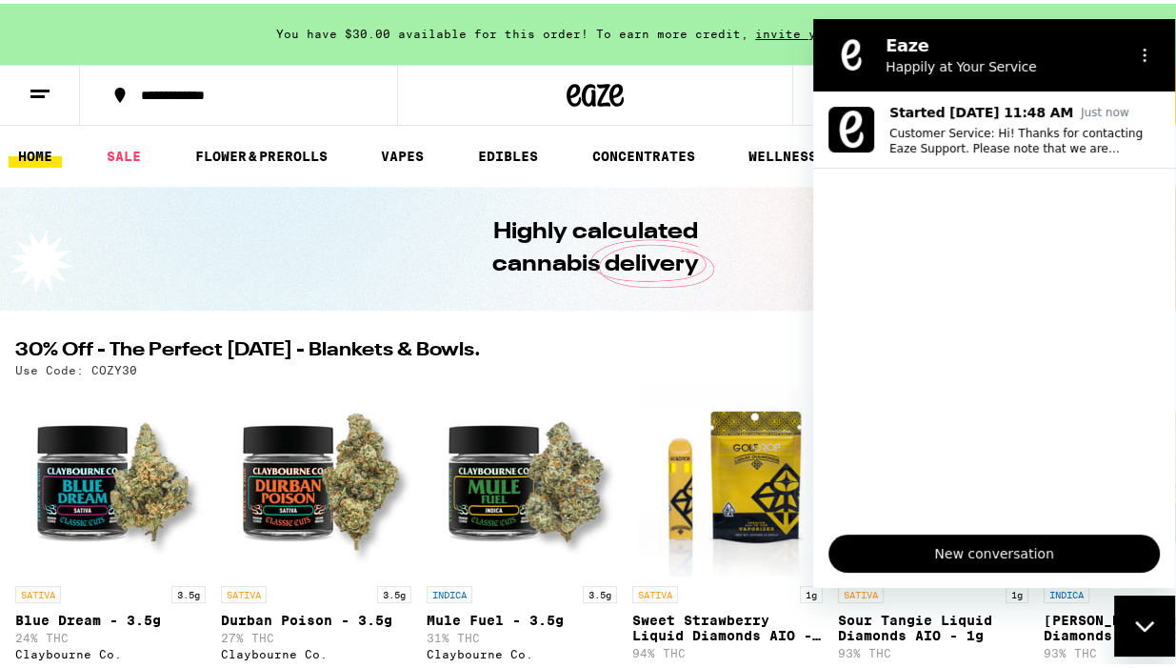
click at [1148, 630] on icon "Close messaging window" at bounding box center [1145, 626] width 20 height 12
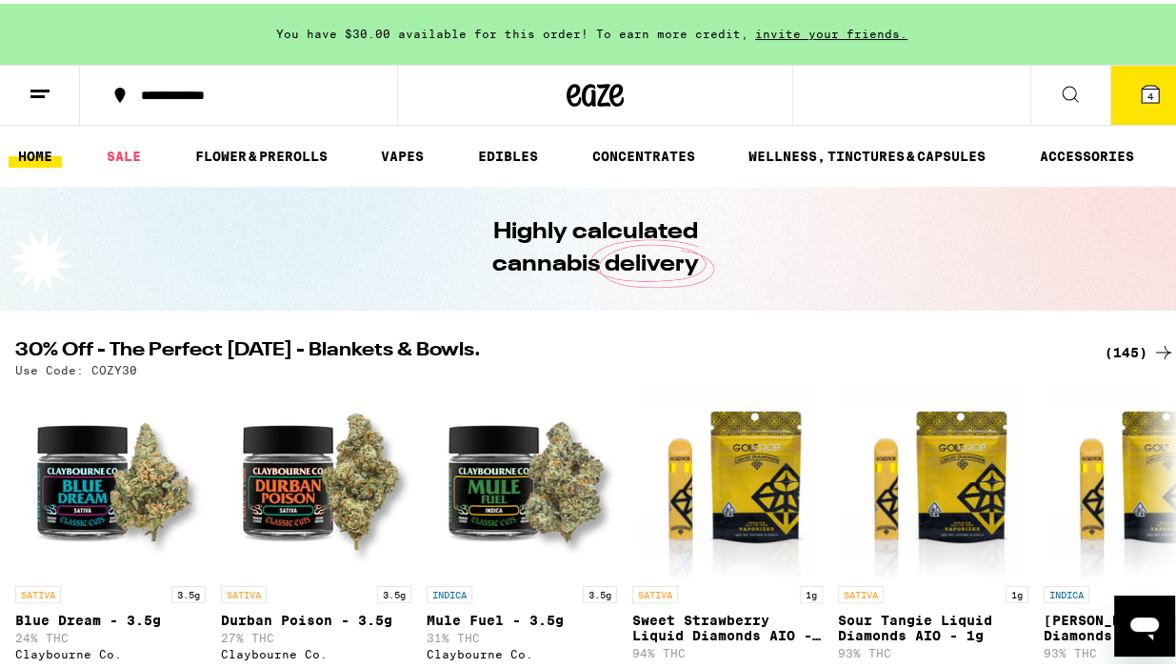
click at [1143, 92] on icon at bounding box center [1150, 90] width 17 height 17
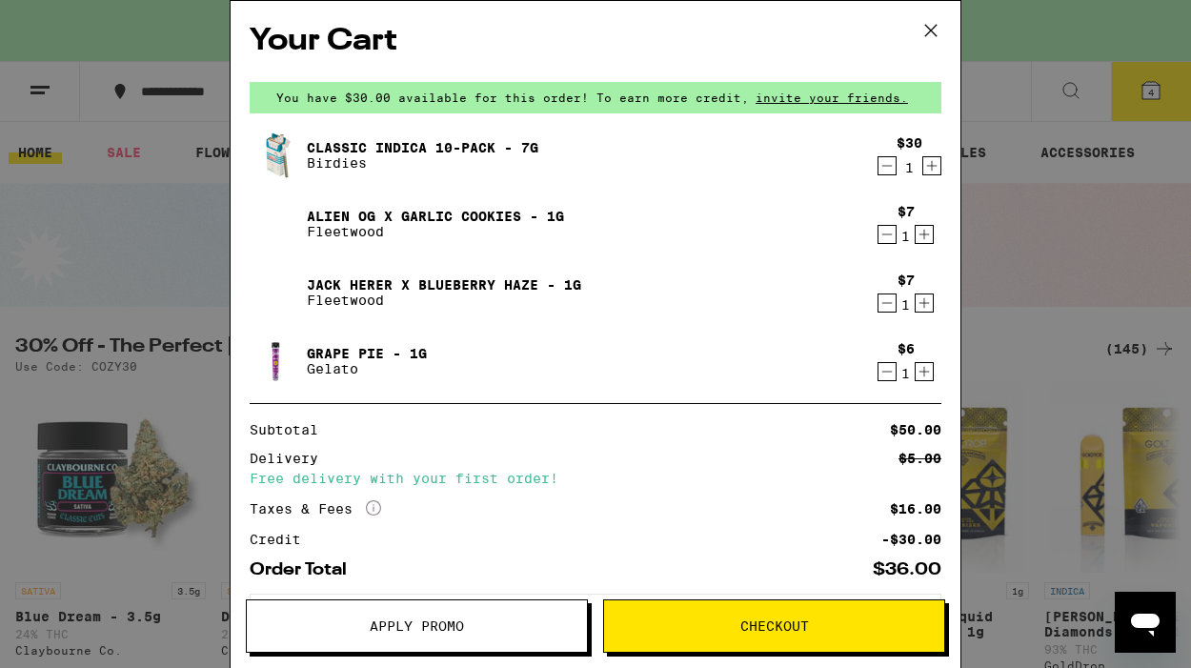
click at [754, 630] on span "Checkout" at bounding box center [774, 625] width 69 height 13
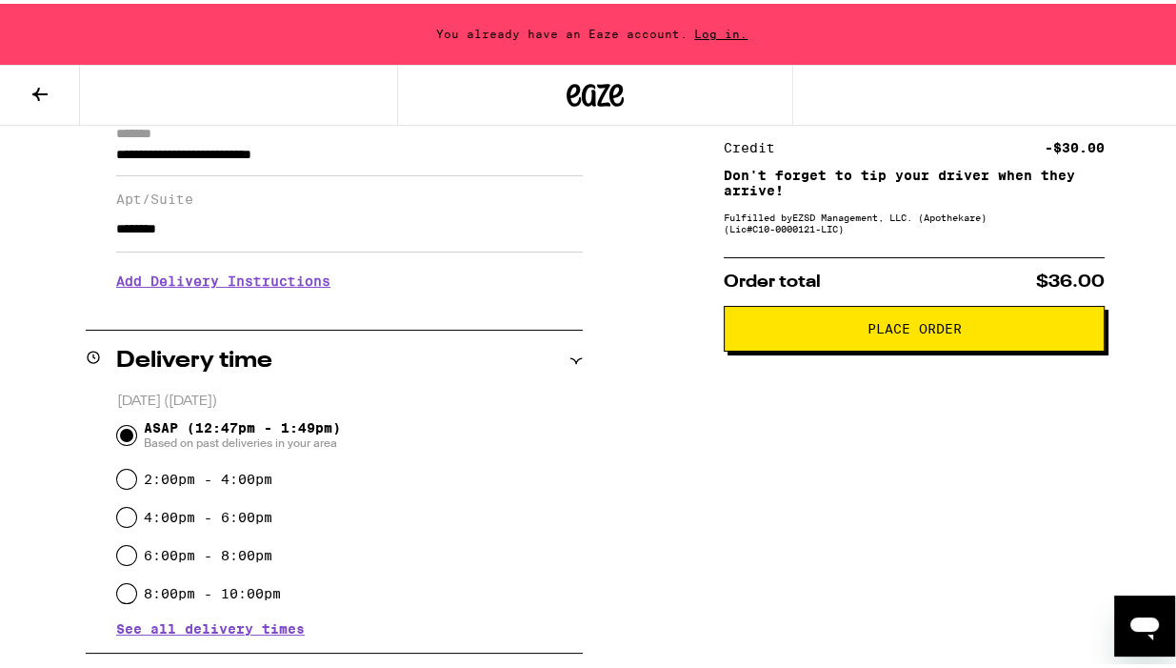
scroll to position [222, 0]
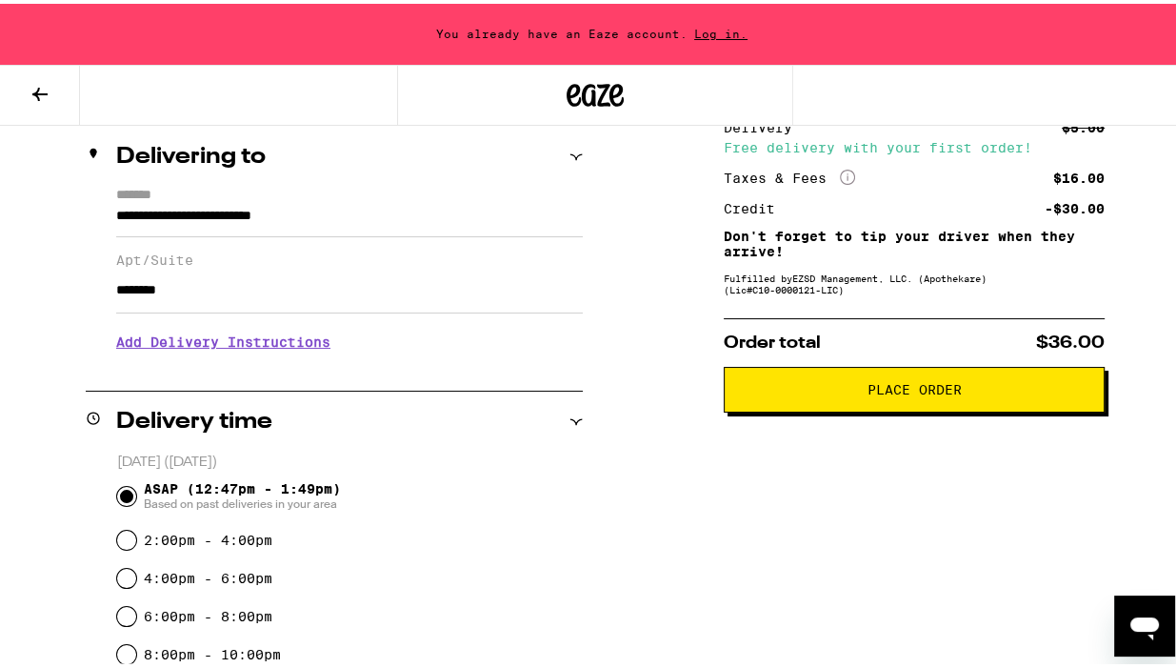
click at [892, 392] on span "Place Order" at bounding box center [915, 385] width 94 height 13
